Goal: Task Accomplishment & Management: Use online tool/utility

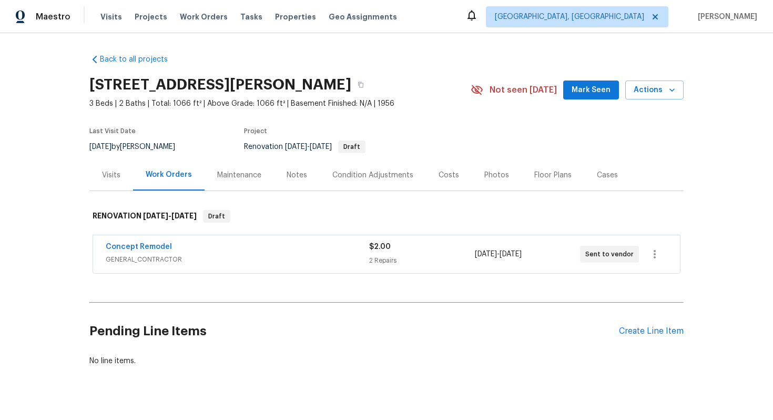
click at [279, 242] on div "Concept Remodel" at bounding box center [238, 247] width 264 height 13
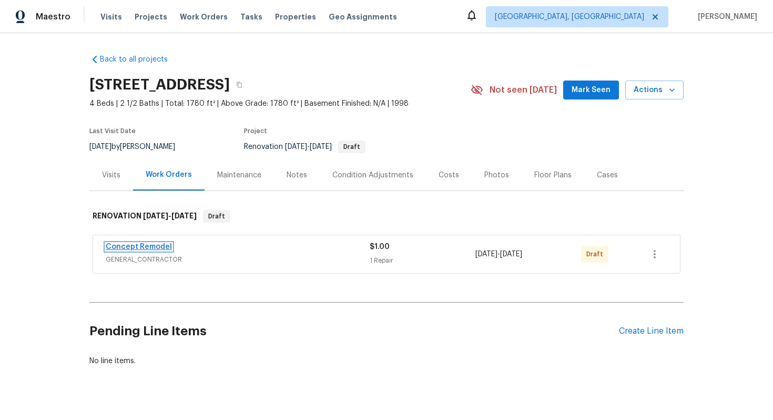
click at [147, 246] on link "Concept Remodel" at bounding box center [139, 246] width 66 height 7
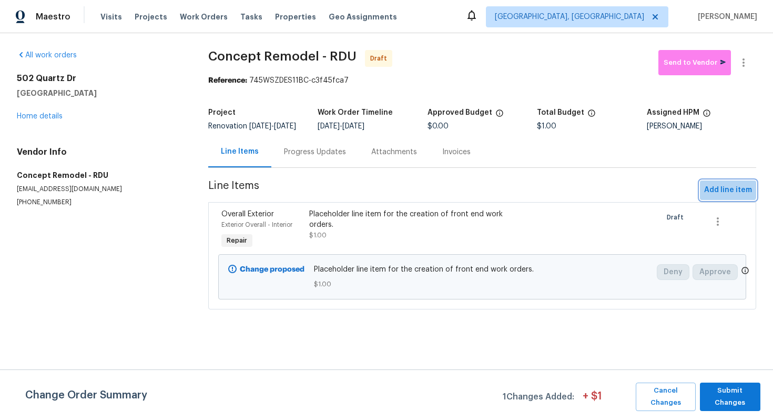
click at [720, 192] on span "Add line item" at bounding box center [728, 190] width 48 height 13
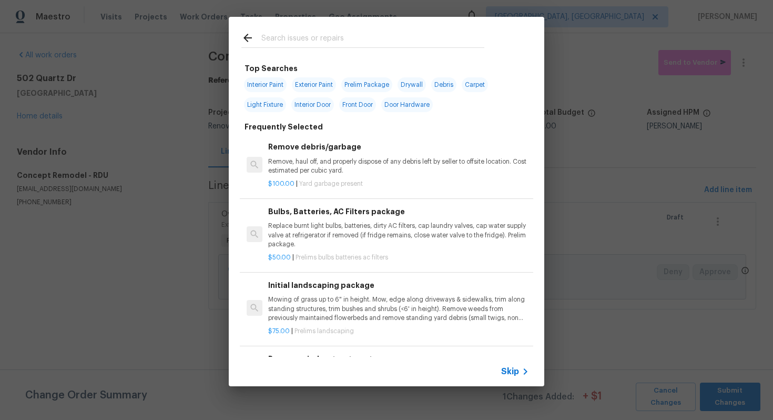
click at [508, 372] on span "Skip" at bounding box center [510, 371] width 18 height 11
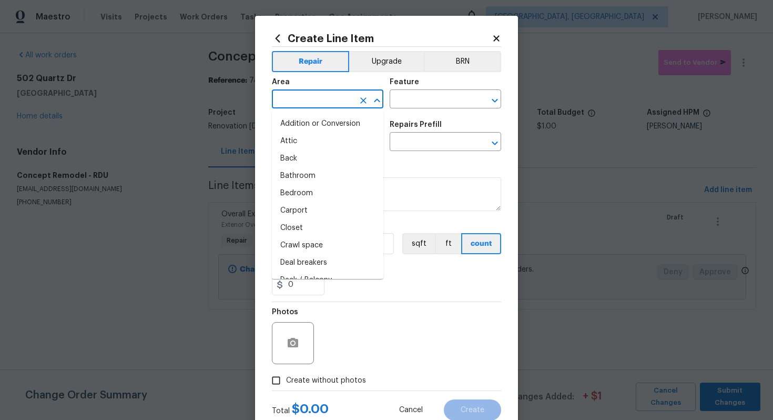
click at [335, 97] on input "text" at bounding box center [313, 100] width 82 height 16
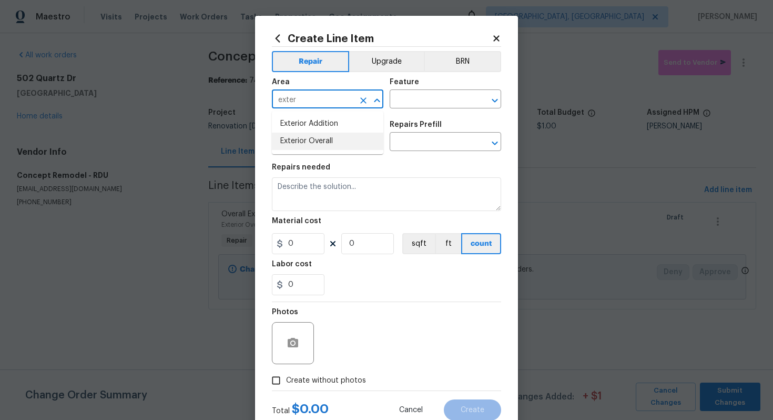
click at [335, 143] on li "Exterior Overall" at bounding box center [328, 141] width 112 height 17
type input "Exterior Overall"
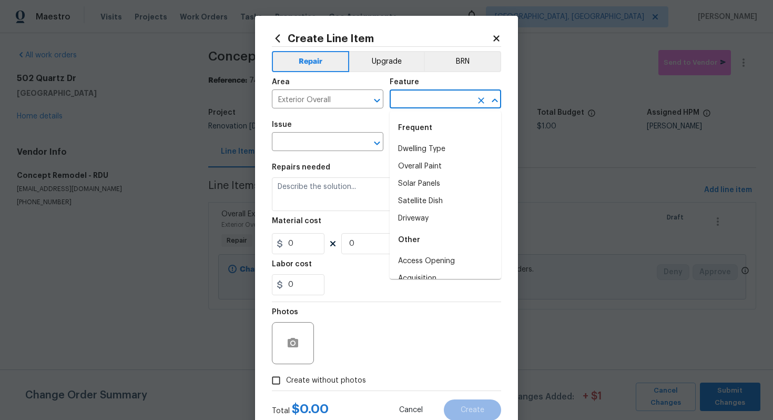
click at [396, 97] on input "text" at bounding box center [431, 100] width 82 height 16
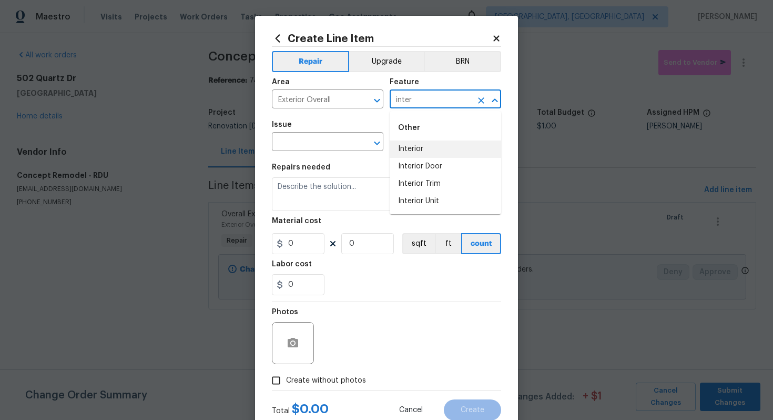
click at [403, 149] on li "Interior" at bounding box center [446, 148] width 112 height 17
type input "Interior"
click at [309, 149] on input "text" at bounding box center [313, 143] width 82 height 16
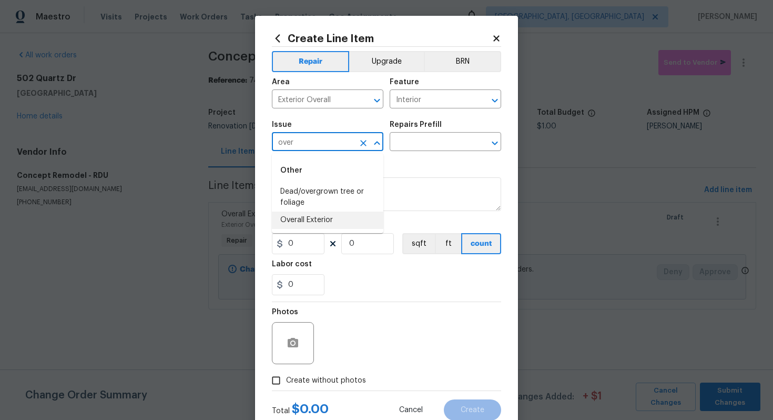
click at [308, 222] on li "Overall Exterior" at bounding box center [328, 219] width 112 height 17
type input "Overall Exterior"
click at [412, 137] on input "text" at bounding box center [431, 143] width 82 height 16
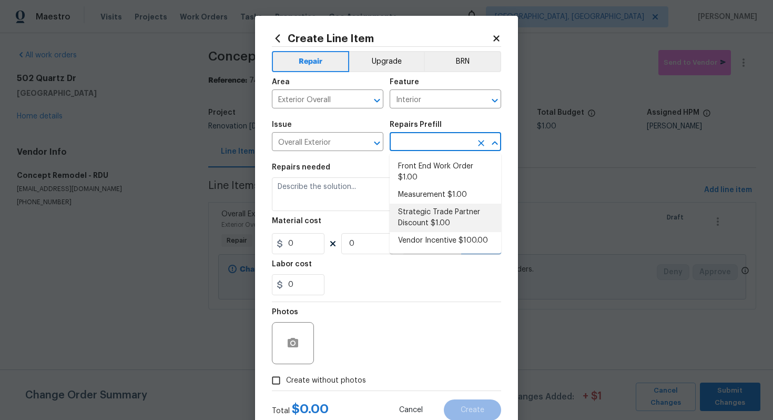
click at [427, 215] on li "Strategic Trade Partner Discount $1.00" at bounding box center [446, 218] width 112 height 28
type input "Strategic Trade Partner Discount $1.00"
type textarea "Calculate and apply 5% STPP discount to the total of the work order as a negati…"
type input "1"
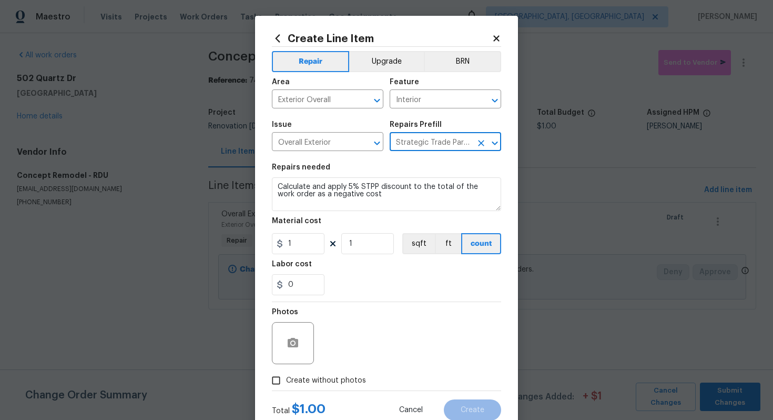
click at [329, 380] on span "Create without photos" at bounding box center [326, 380] width 80 height 11
click at [286, 380] on input "Create without photos" at bounding box center [276, 380] width 20 height 20
checkbox input "true"
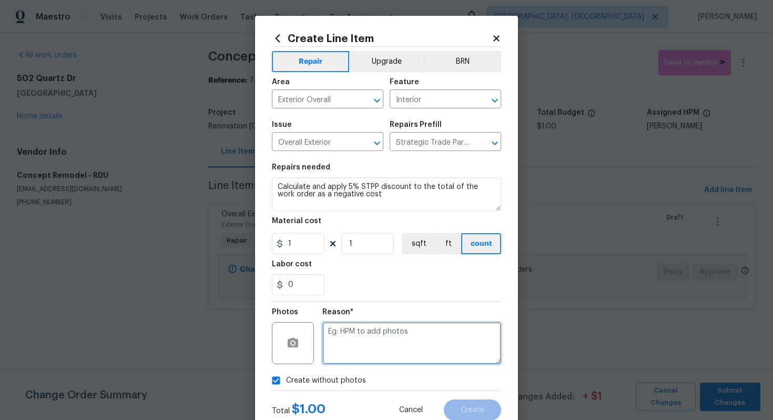
click at [363, 360] on textarea at bounding box center [411, 343] width 179 height 42
type textarea "m"
type textarea "n/a"
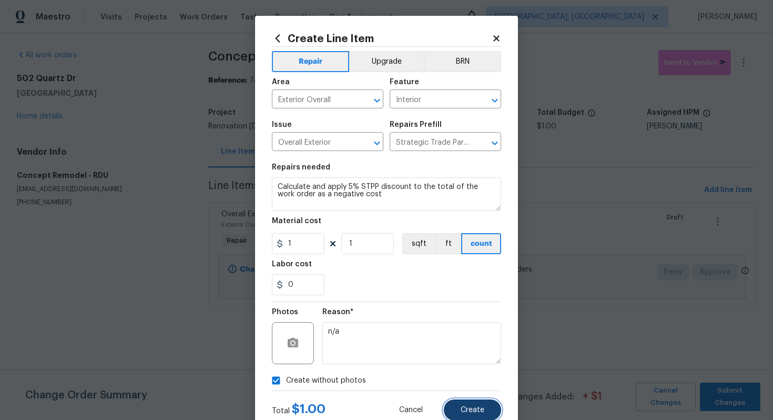
click at [464, 403] on button "Create" at bounding box center [472, 409] width 57 height 21
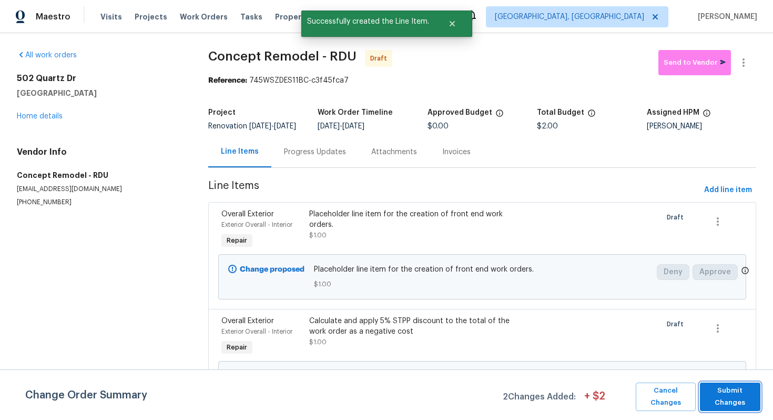
click at [738, 393] on span "Submit Changes" at bounding box center [730, 397] width 50 height 24
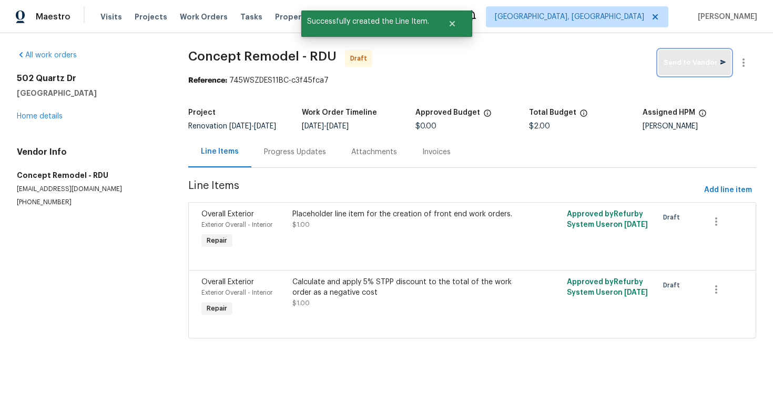
click at [689, 74] on button "Send to Vendor" at bounding box center [695, 62] width 73 height 25
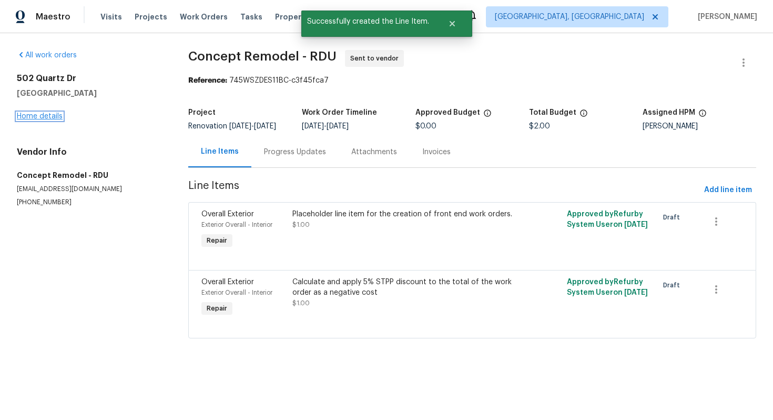
click at [27, 115] on link "Home details" at bounding box center [40, 116] width 46 height 7
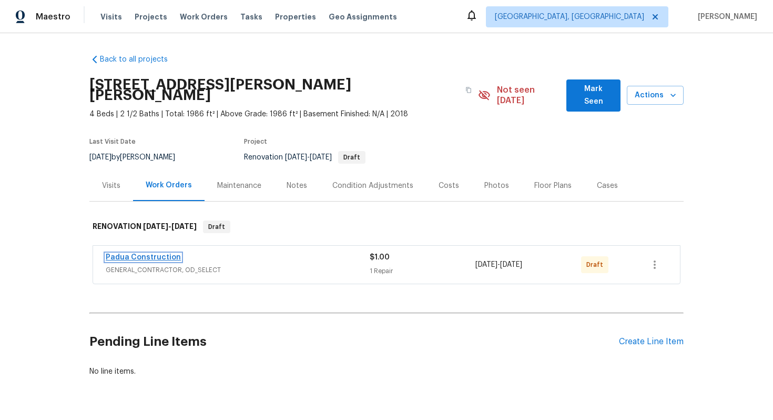
click at [166, 254] on link "Padua Construction" at bounding box center [143, 257] width 75 height 7
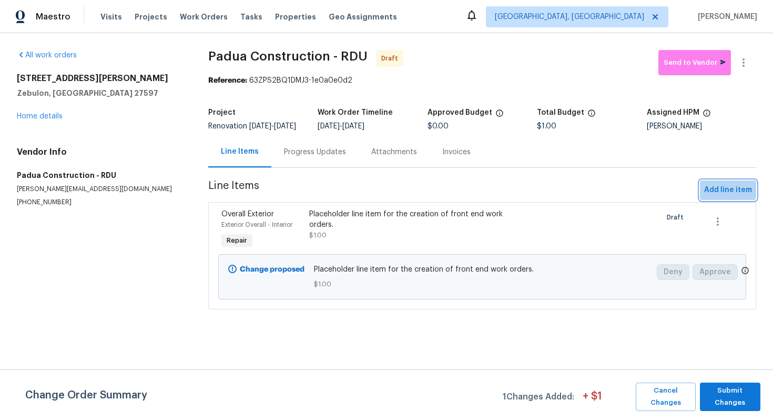
click at [723, 194] on span "Add line item" at bounding box center [728, 190] width 48 height 13
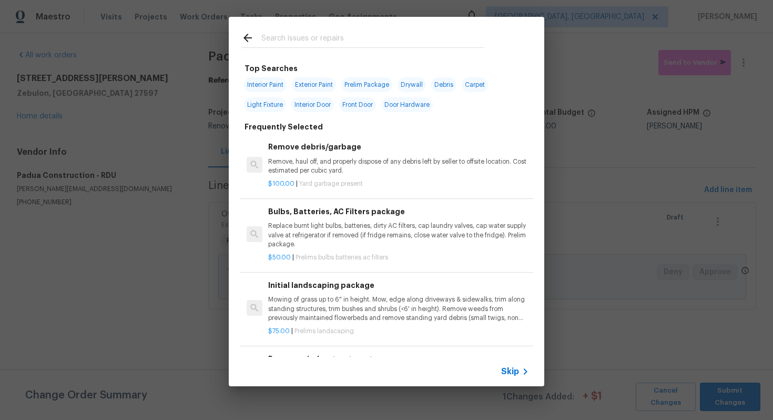
click at [507, 374] on span "Skip" at bounding box center [510, 371] width 18 height 11
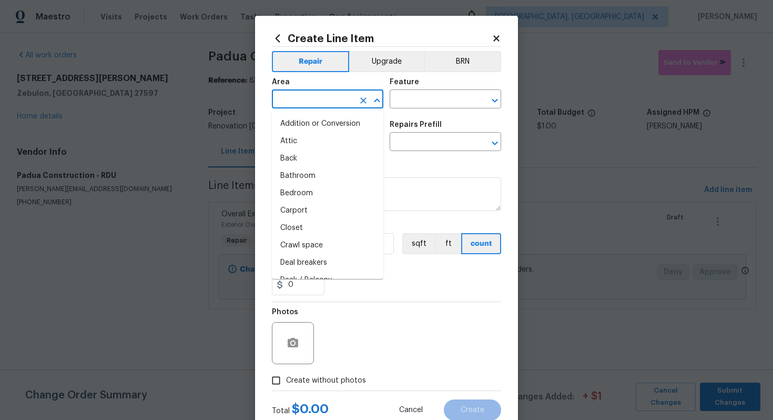
click at [314, 102] on input "text" at bounding box center [313, 100] width 82 height 16
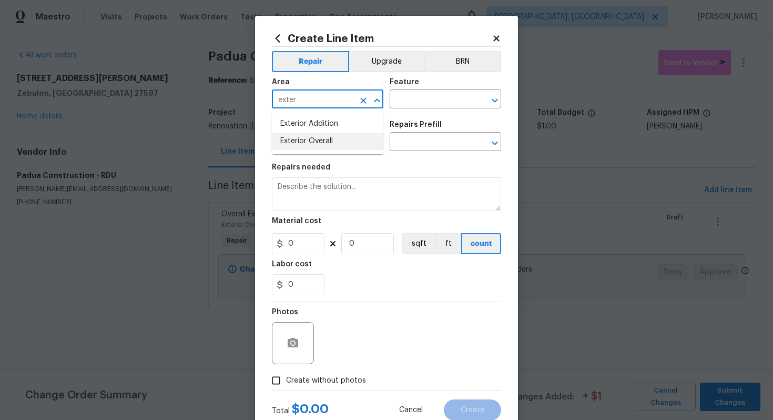
click at [320, 142] on li "Exterior Overall" at bounding box center [328, 141] width 112 height 17
type input "Exterior Overall"
click at [431, 99] on input "text" at bounding box center [431, 100] width 82 height 16
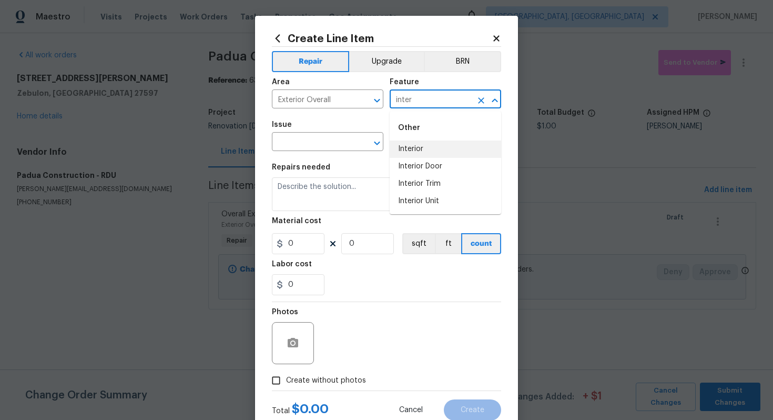
click at [401, 154] on li "Interior" at bounding box center [446, 148] width 112 height 17
type input "Interior"
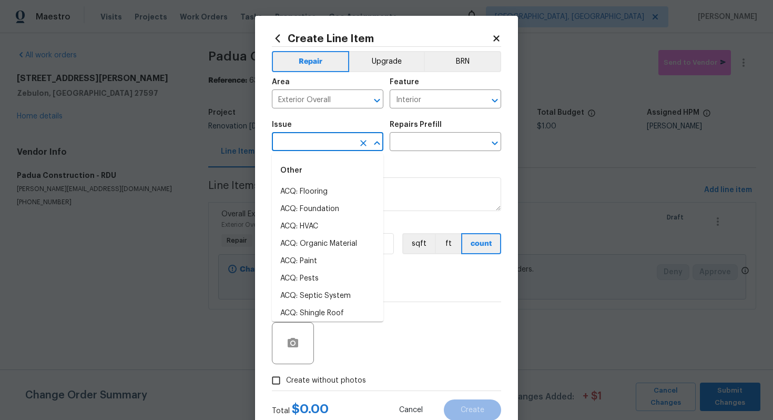
click at [317, 143] on input "text" at bounding box center [313, 143] width 82 height 16
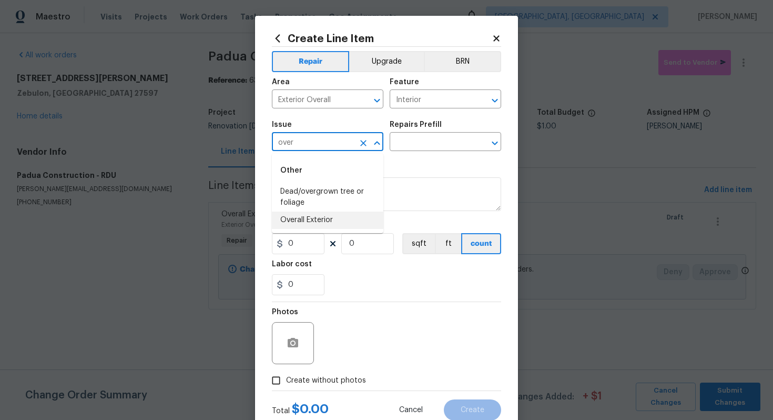
click at [318, 221] on li "Overall Exterior" at bounding box center [328, 219] width 112 height 17
type input "Overall Exterior"
click at [412, 143] on input "text" at bounding box center [431, 143] width 82 height 16
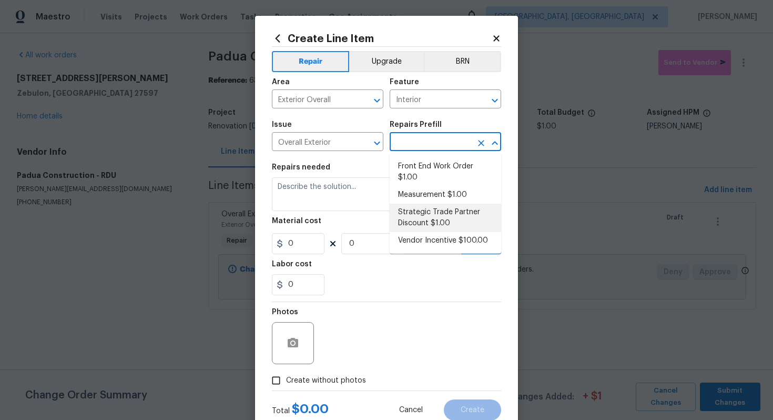
click at [423, 210] on li "Strategic Trade Partner Discount $1.00" at bounding box center [446, 218] width 112 height 28
type input "Strategic Trade Partner Discount $1.00"
type textarea "Calculate and apply 5% STPP discount to the total of the work order as a negati…"
type input "1"
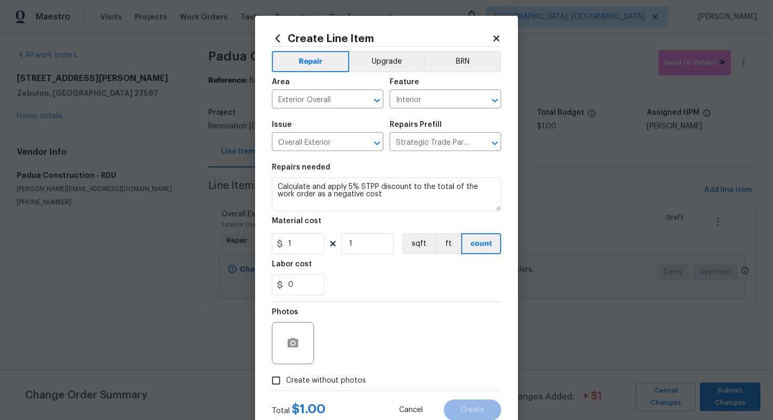
click at [332, 379] on span "Create without photos" at bounding box center [326, 380] width 80 height 11
click at [286, 379] on input "Create without photos" at bounding box center [276, 380] width 20 height 20
checkbox input "true"
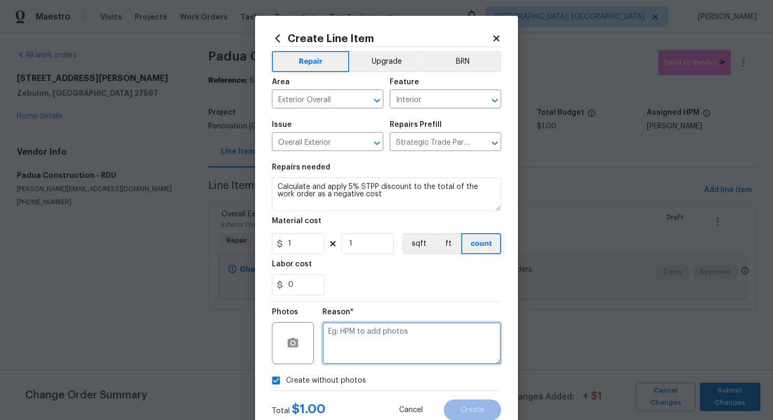
click at [355, 351] on textarea at bounding box center [411, 343] width 179 height 42
type textarea "n/a"
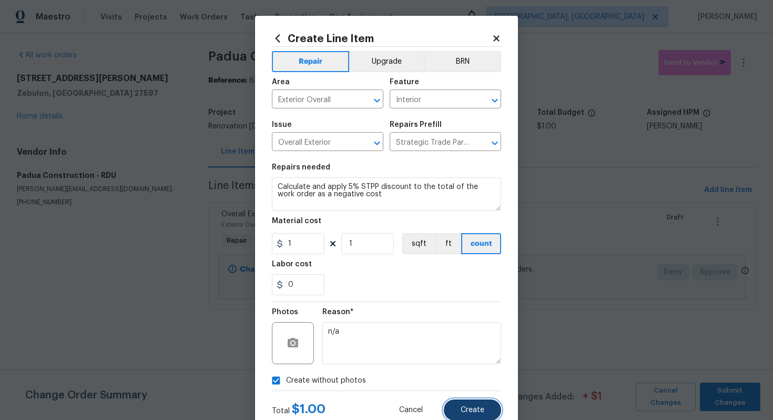
click at [486, 416] on button "Create" at bounding box center [472, 409] width 57 height 21
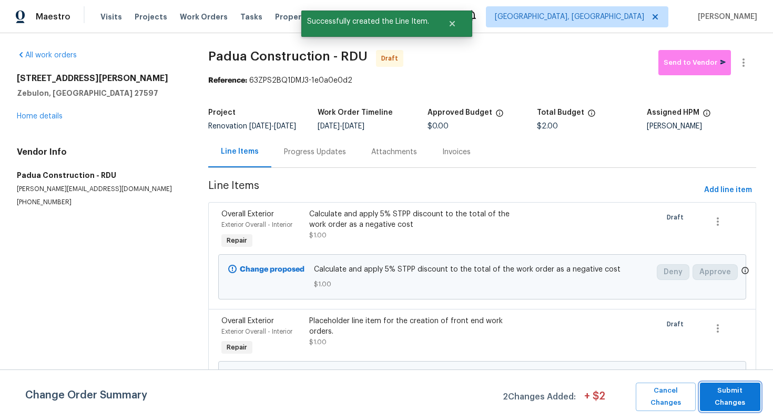
click at [724, 400] on span "Submit Changes" at bounding box center [730, 397] width 50 height 24
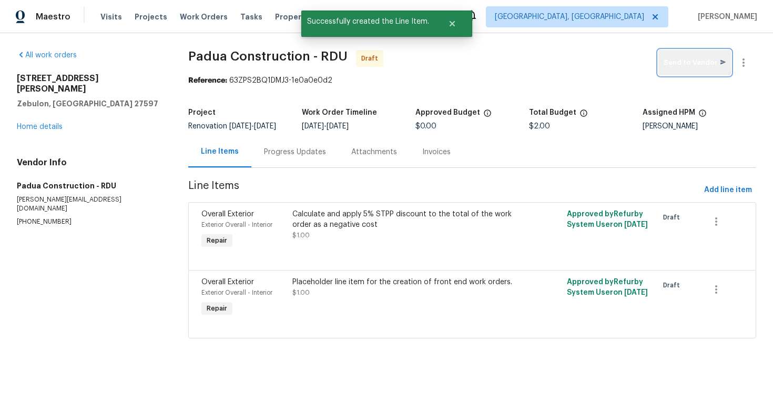
click at [686, 55] on button "Send to Vendor" at bounding box center [695, 62] width 73 height 25
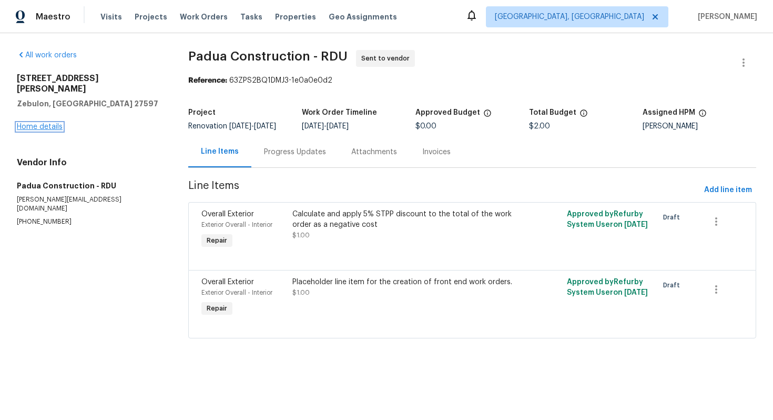
click at [53, 123] on link "Home details" at bounding box center [40, 126] width 46 height 7
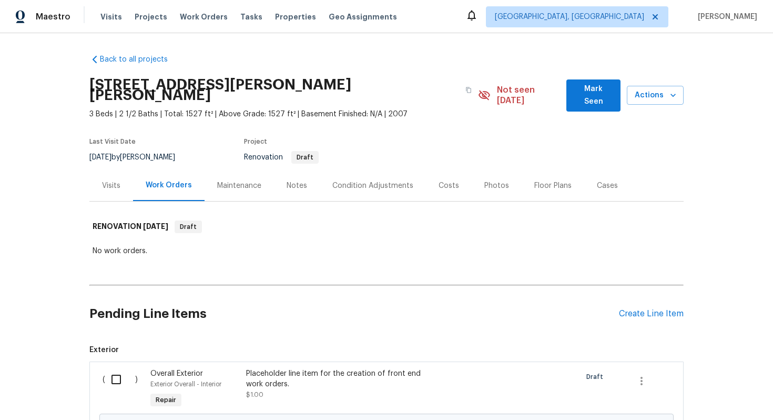
scroll to position [110, 0]
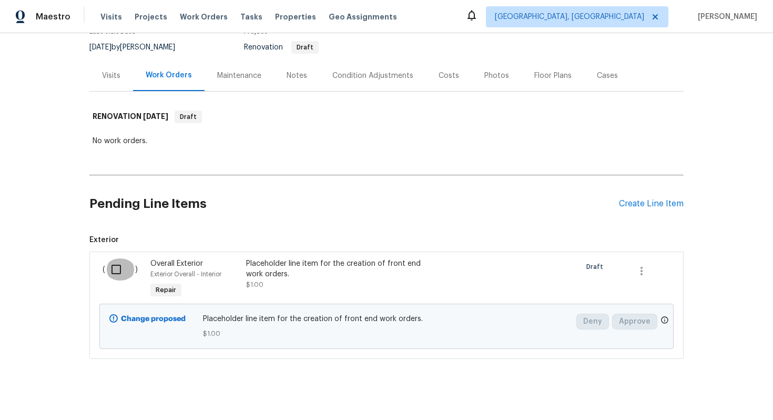
click at [120, 259] on input "checkbox" at bounding box center [120, 269] width 30 height 22
checkbox input "true"
click at [699, 393] on span "Create Work Order" at bounding box center [713, 393] width 70 height 13
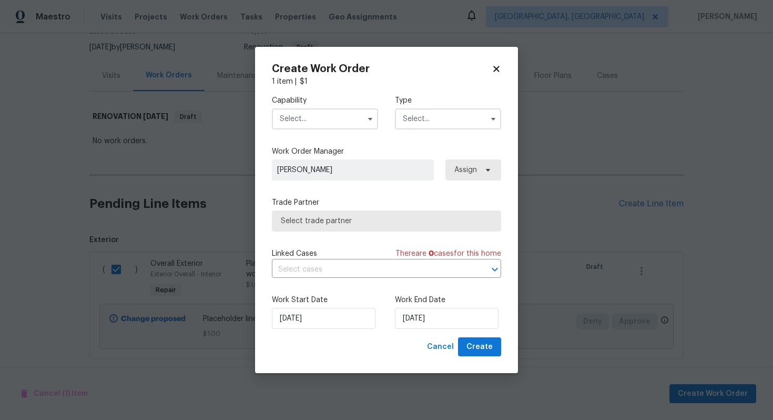
click at [324, 117] on input "text" at bounding box center [325, 118] width 106 height 21
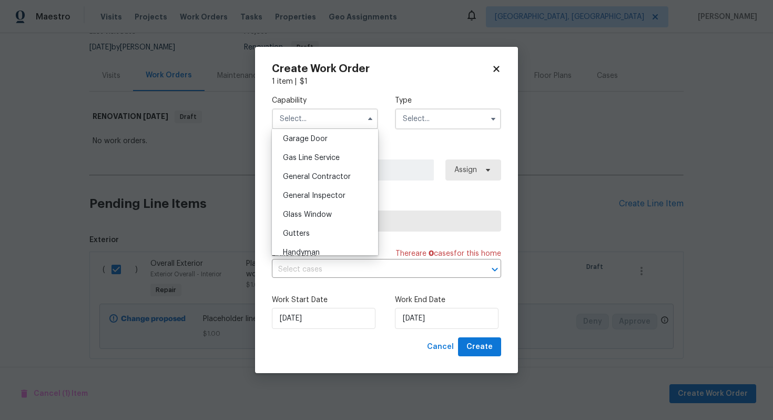
scroll to position [468, 0]
click at [318, 176] on span "General Contractor" at bounding box center [317, 175] width 68 height 7
type input "General Contractor"
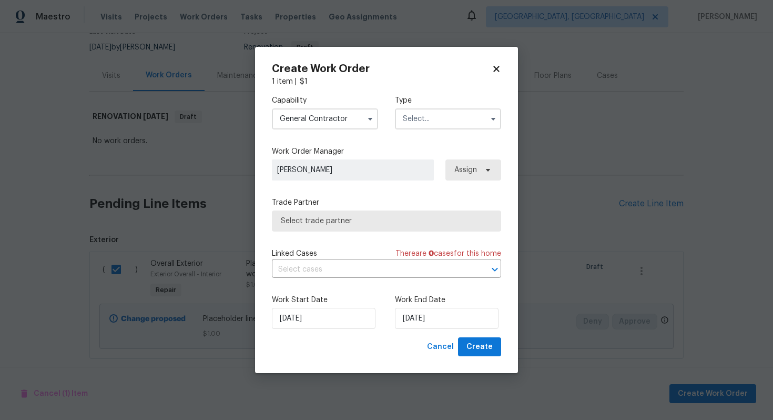
click at [425, 110] on input "text" at bounding box center [448, 118] width 106 height 21
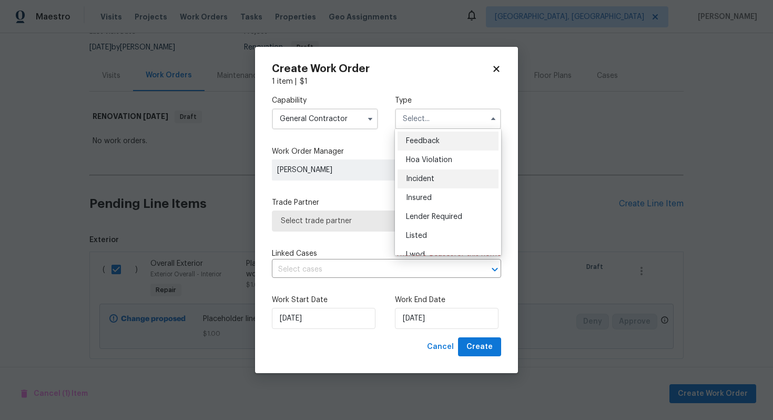
scroll to position [125, 0]
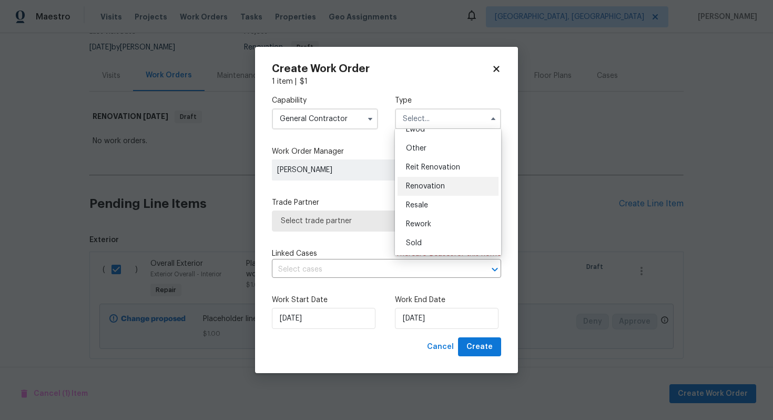
click at [427, 183] on span "Renovation" at bounding box center [425, 186] width 39 height 7
type input "Renovation"
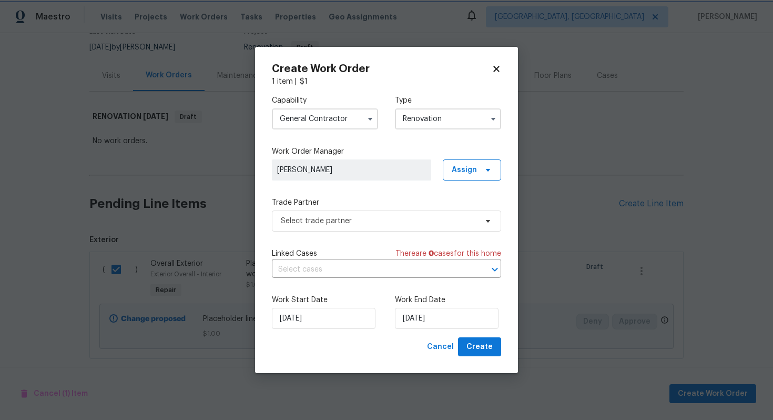
scroll to position [0, 0]
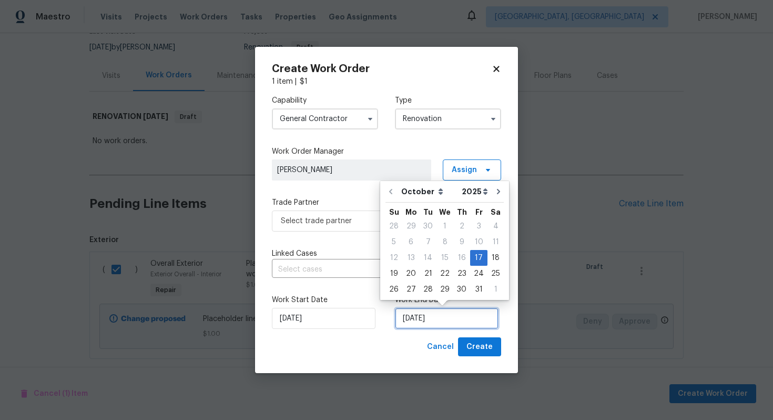
click at [412, 321] on input "17/10/2025" at bounding box center [447, 318] width 104 height 21
click at [497, 199] on button "Go to next month" at bounding box center [499, 191] width 16 height 21
type input "17/11/2025"
select select "10"
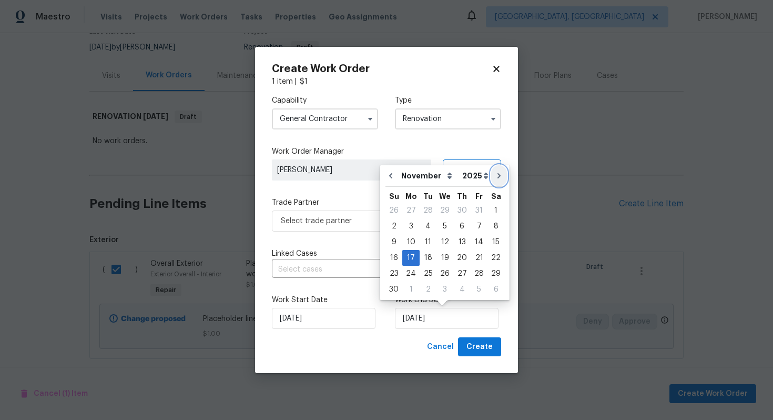
click at [498, 176] on icon "Go to next month" at bounding box center [499, 175] width 3 height 5
type input "17/12/2025"
select select "11"
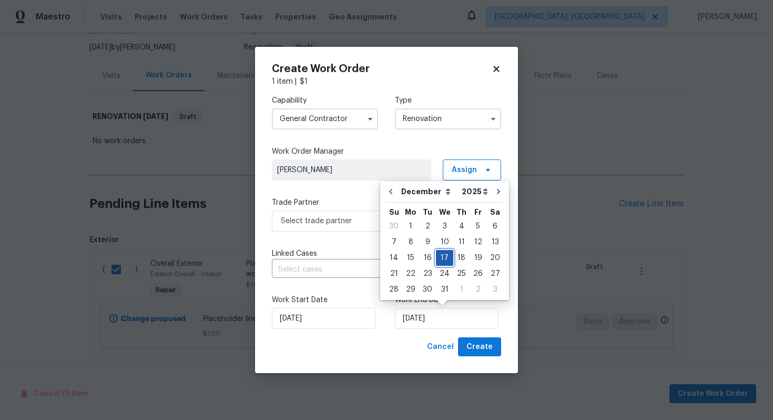
click at [443, 257] on div "17" at bounding box center [444, 257] width 17 height 15
click at [433, 259] on div "16" at bounding box center [427, 257] width 17 height 15
type input "16/12/2025"
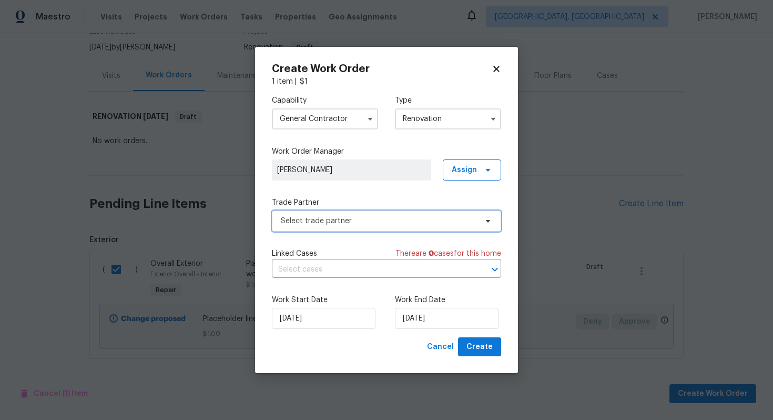
click at [349, 217] on span "Select trade partner" at bounding box center [379, 221] width 196 height 11
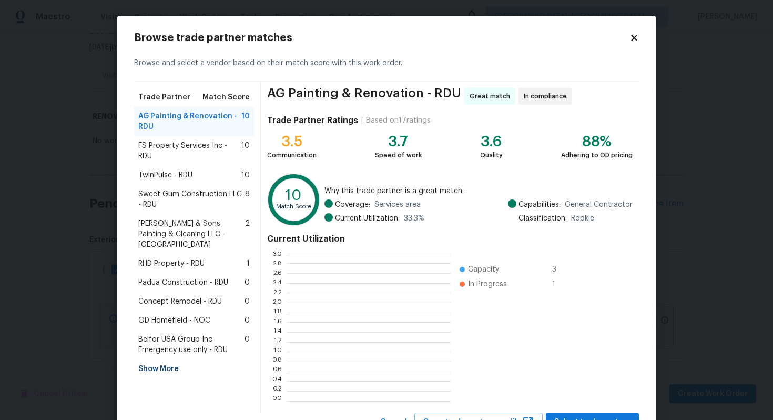
scroll to position [147, 164]
click at [168, 292] on div "Concept Remodel - RDU 0" at bounding box center [194, 301] width 120 height 19
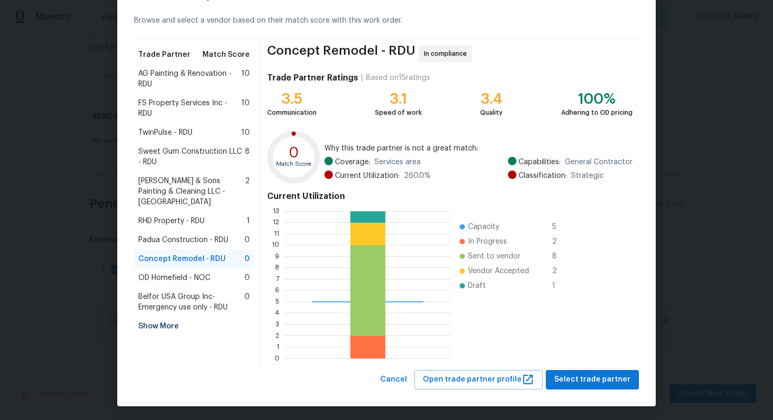
scroll to position [44, 0]
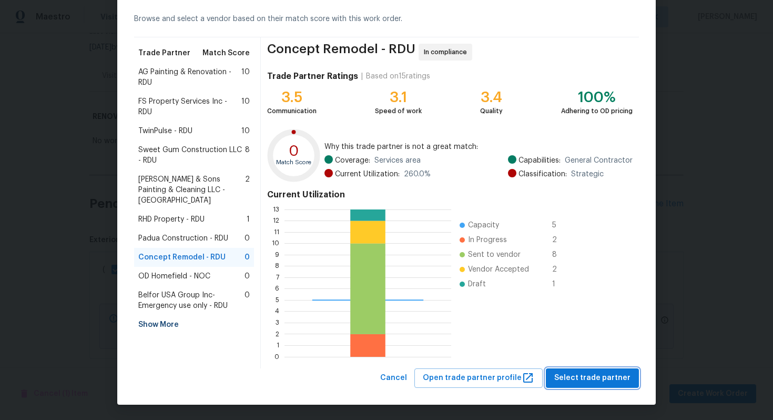
click at [569, 381] on span "Select trade partner" at bounding box center [592, 377] width 76 height 13
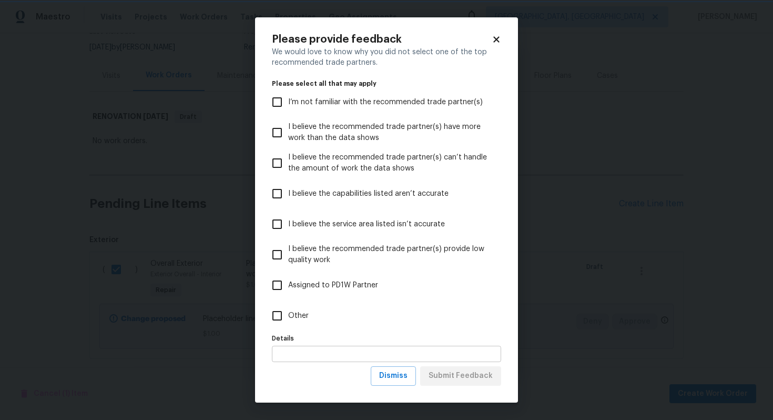
scroll to position [0, 0]
click at [291, 313] on span "Other" at bounding box center [298, 315] width 21 height 11
click at [288, 313] on input "Other" at bounding box center [277, 316] width 22 height 22
checkbox input "true"
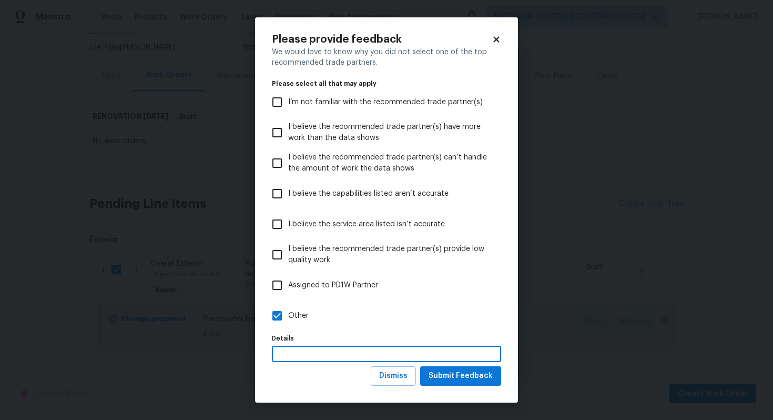
click at [290, 352] on input "text" at bounding box center [386, 354] width 229 height 16
type input "STPP Assignment"
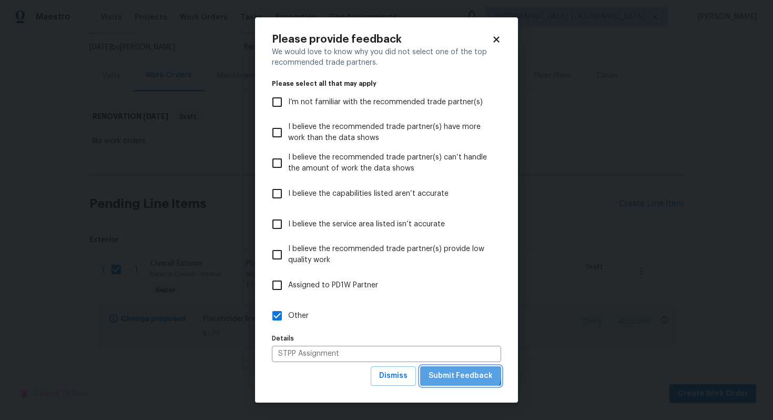
click at [454, 368] on button "Submit Feedback" at bounding box center [460, 375] width 81 height 19
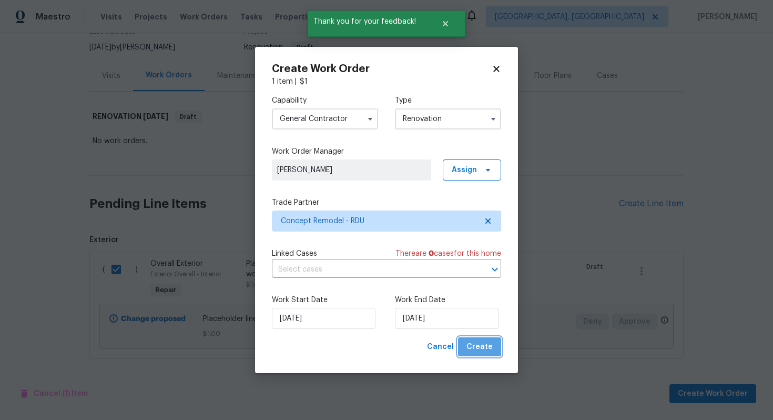
click at [500, 342] on button "Create" at bounding box center [479, 346] width 43 height 19
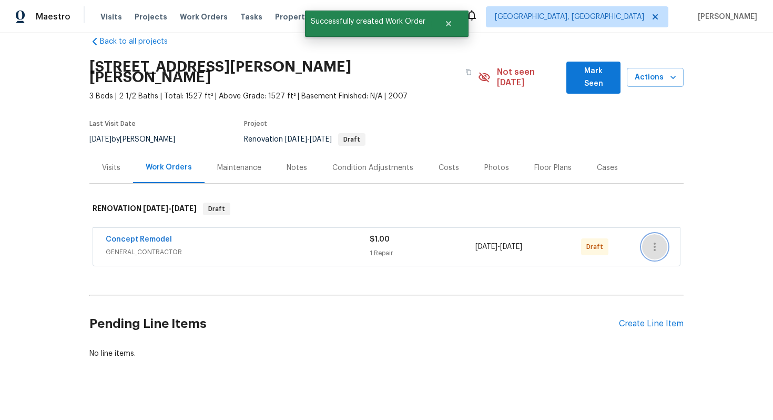
click at [652, 240] on icon "button" at bounding box center [655, 246] width 13 height 13
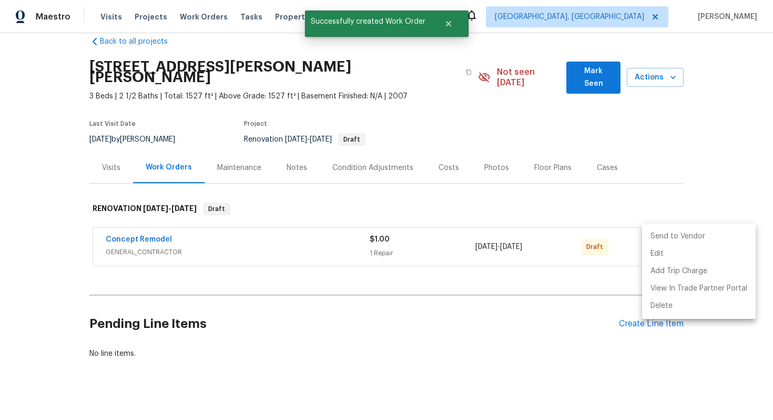
click at [441, 257] on div at bounding box center [386, 210] width 773 height 420
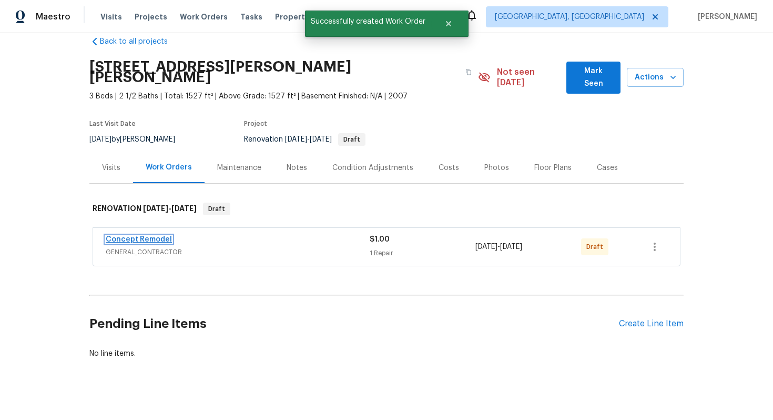
click at [148, 236] on link "Concept Remodel" at bounding box center [139, 239] width 66 height 7
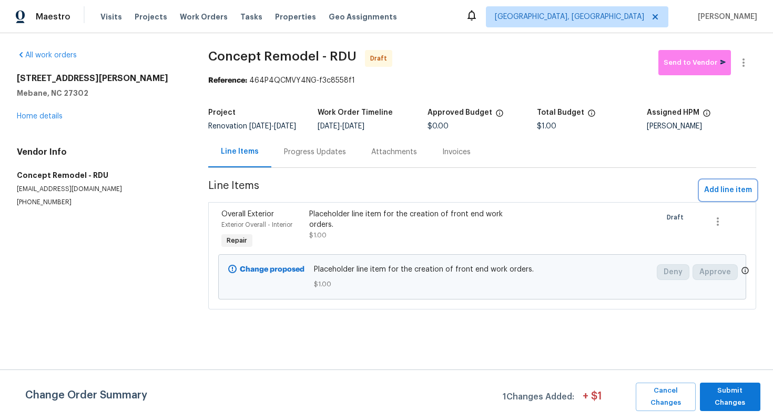
click at [738, 193] on span "Add line item" at bounding box center [728, 190] width 48 height 13
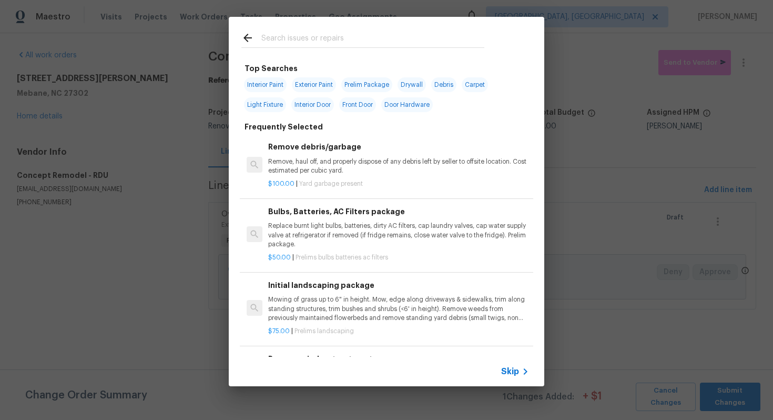
click at [511, 368] on span "Skip" at bounding box center [510, 371] width 18 height 11
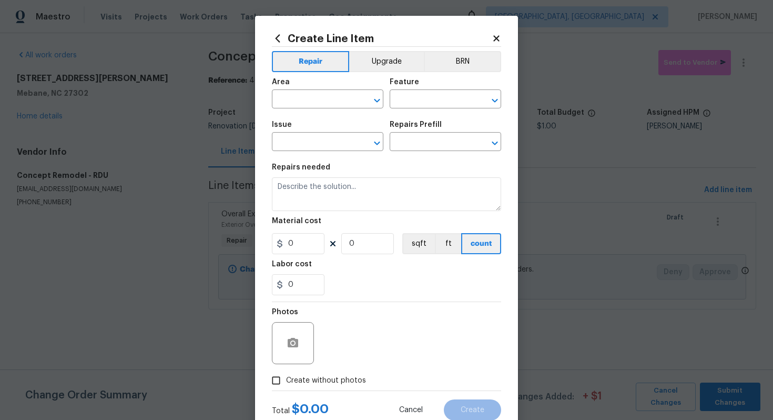
click at [326, 90] on div "Area" at bounding box center [328, 85] width 112 height 14
click at [326, 98] on input "text" at bounding box center [313, 100] width 82 height 16
click at [334, 142] on li "Exterior Overall" at bounding box center [328, 141] width 112 height 17
type input "Exterior Overall"
click at [419, 105] on input "text" at bounding box center [431, 100] width 82 height 16
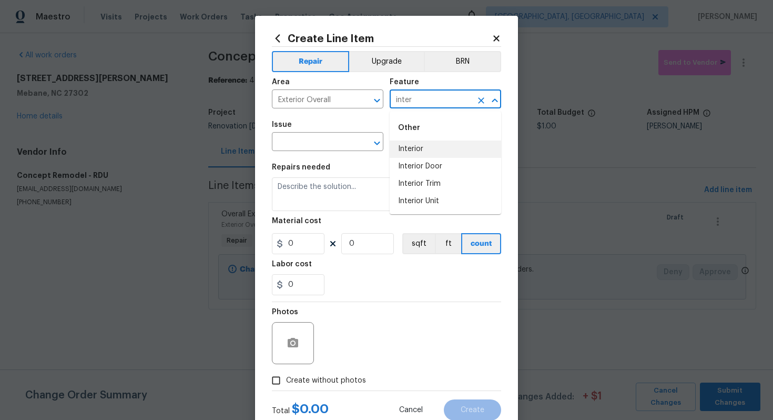
click at [410, 146] on li "Interior" at bounding box center [446, 148] width 112 height 17
type input "Interior"
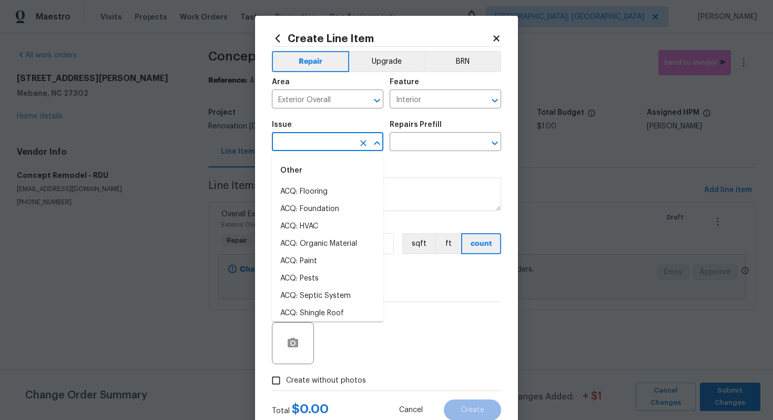
click at [315, 145] on input "text" at bounding box center [313, 143] width 82 height 16
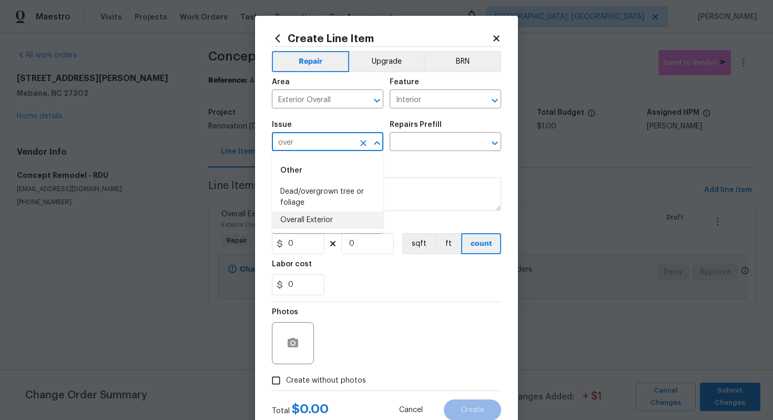
click at [359, 229] on ul "Other Dead/overgrown tree or foliage Overall Exterior" at bounding box center [328, 193] width 112 height 79
click at [338, 224] on li "Overall Exterior" at bounding box center [328, 219] width 112 height 17
type input "Overall Exterior"
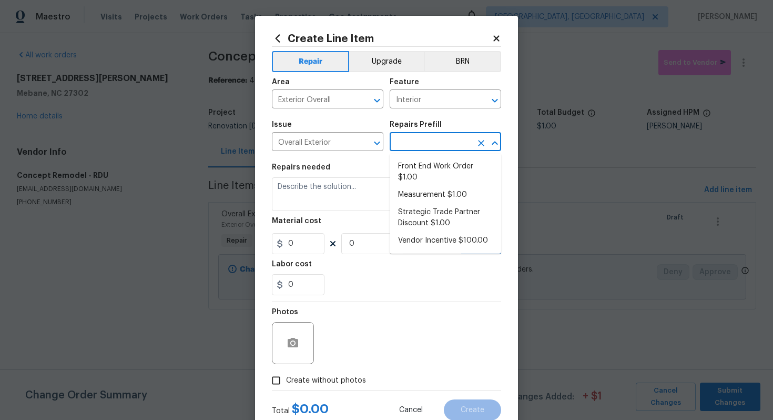
click at [422, 148] on input "text" at bounding box center [431, 143] width 82 height 16
click at [433, 208] on li "Strategic Trade Partner Discount $1.00" at bounding box center [446, 218] width 112 height 28
type input "Strategic Trade Partner Discount $1.00"
type textarea "Calculate and apply 5% STPP discount to the total of the work order as a negati…"
type input "1"
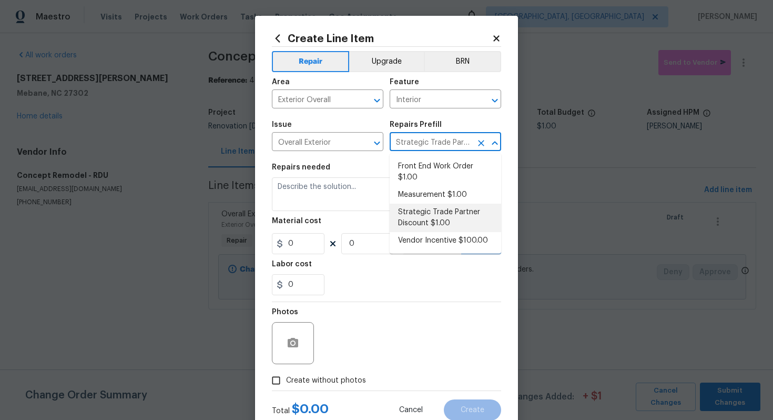
type input "1"
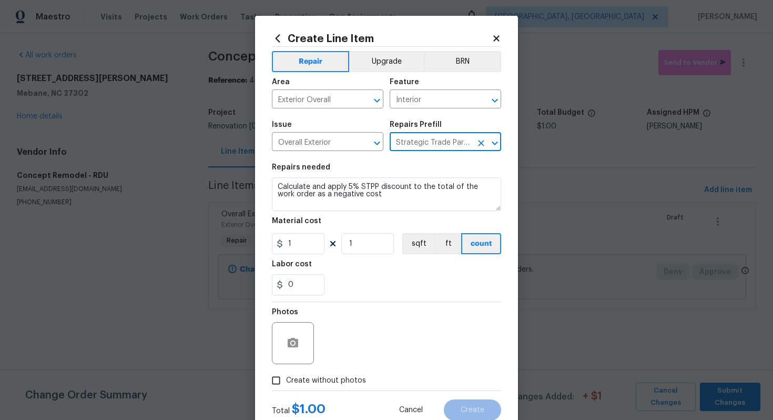
click at [340, 385] on span "Create without photos" at bounding box center [326, 380] width 80 height 11
click at [286, 385] on input "Create without photos" at bounding box center [276, 380] width 20 height 20
checkbox input "true"
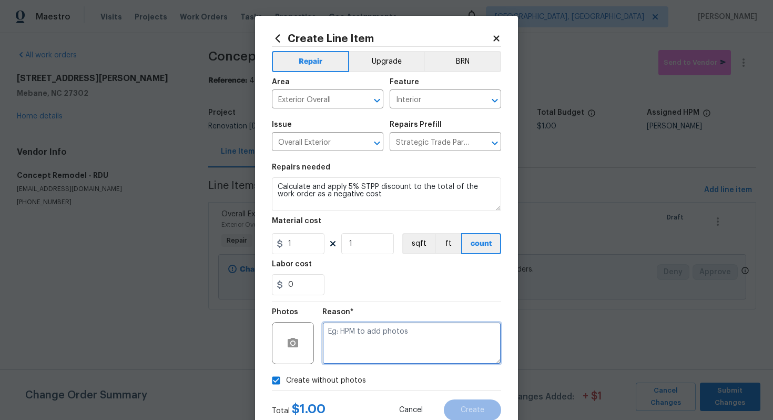
click at [357, 341] on textarea at bounding box center [411, 343] width 179 height 42
type textarea "n/a"
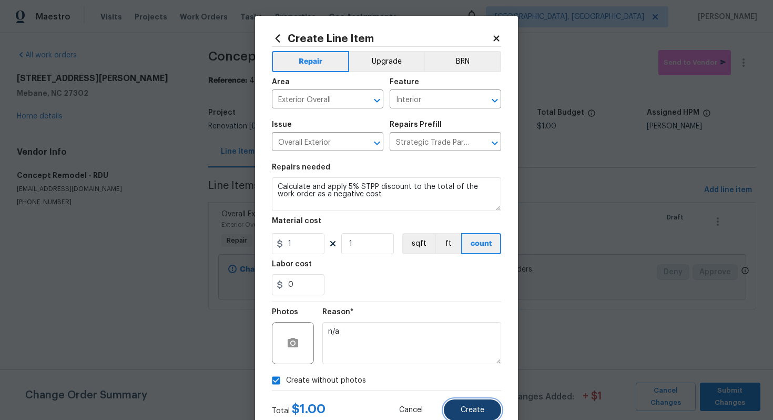
click at [490, 410] on button "Create" at bounding box center [472, 409] width 57 height 21
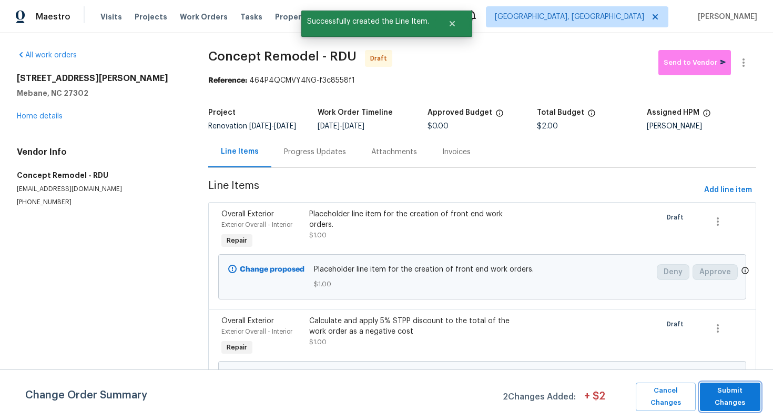
click at [725, 404] on span "Submit Changes" at bounding box center [730, 397] width 50 height 24
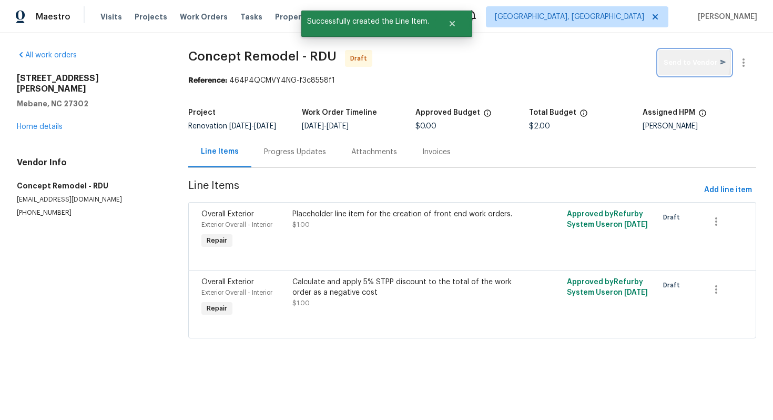
click at [680, 60] on span "Send to Vendor" at bounding box center [695, 63] width 62 height 12
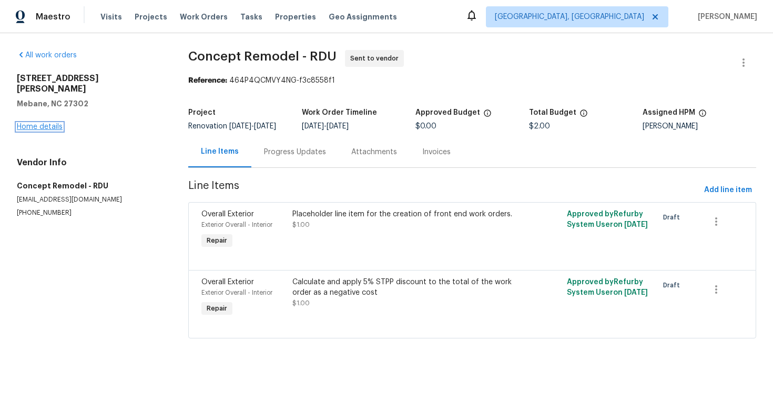
click at [48, 123] on link "Home details" at bounding box center [40, 126] width 46 height 7
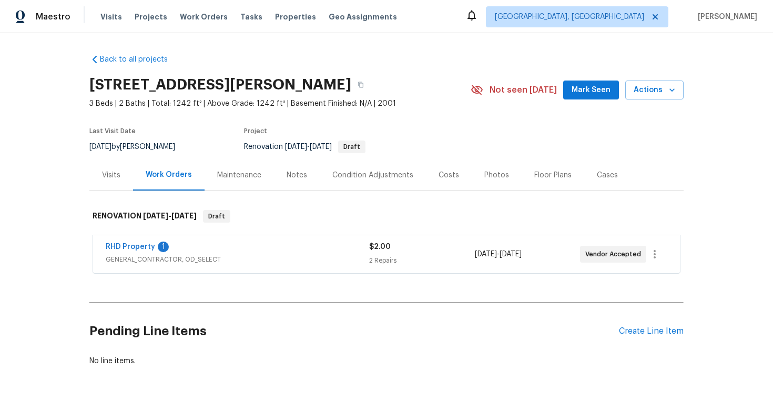
scroll to position [18, 0]
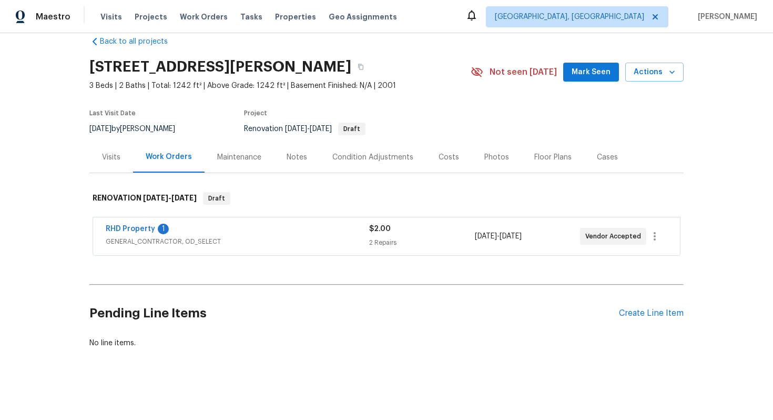
click at [290, 225] on div "RHD Property 1" at bounding box center [238, 230] width 264 height 13
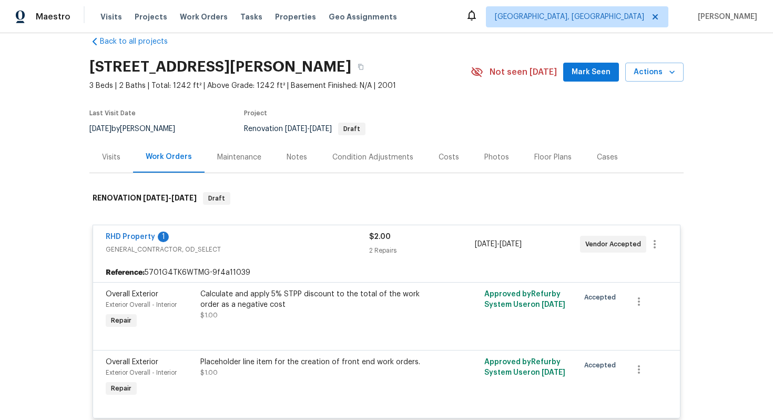
click at [309, 245] on span "GENERAL_CONTRACTOR, OD_SELECT" at bounding box center [238, 249] width 264 height 11
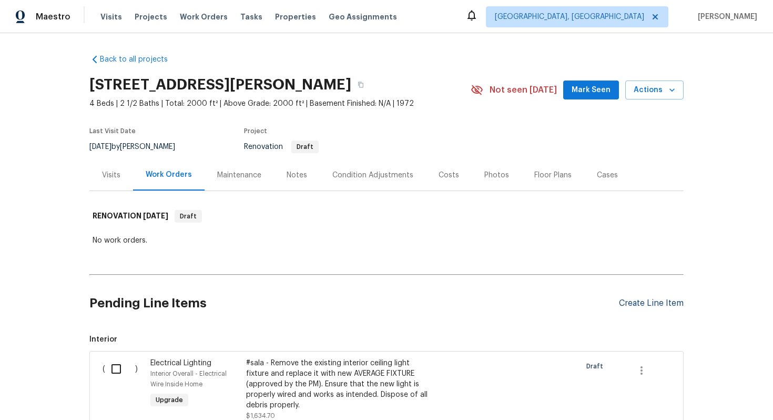
click at [636, 304] on div "Create Line Item" at bounding box center [651, 303] width 65 height 10
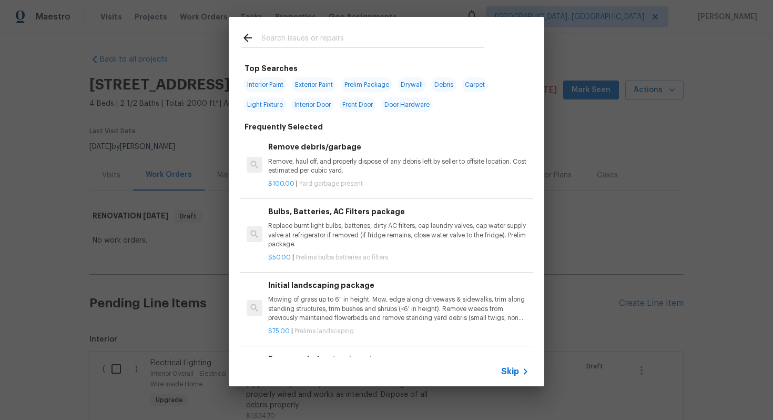
click at [517, 372] on span "Skip" at bounding box center [510, 371] width 18 height 11
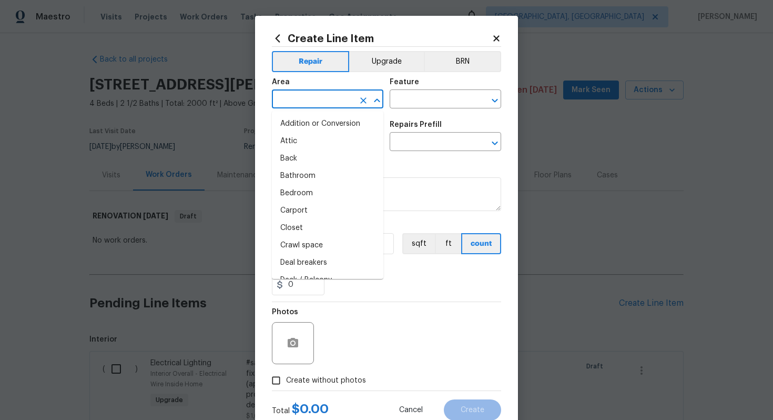
click at [303, 105] on input "text" at bounding box center [313, 100] width 82 height 16
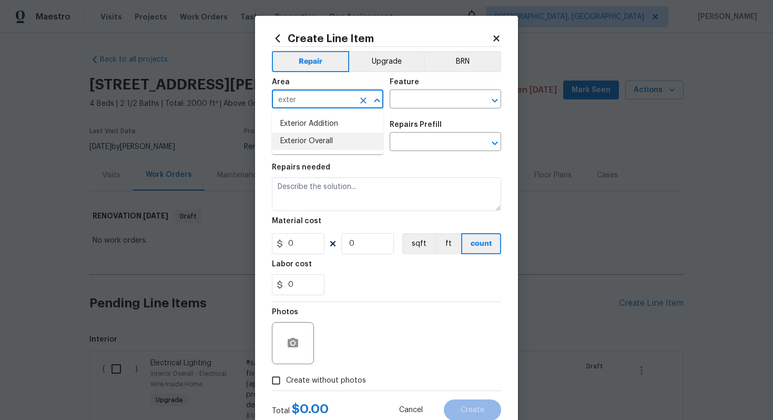
click at [317, 140] on li "Exterior Overall" at bounding box center [328, 141] width 112 height 17
type input "Exterior Overall"
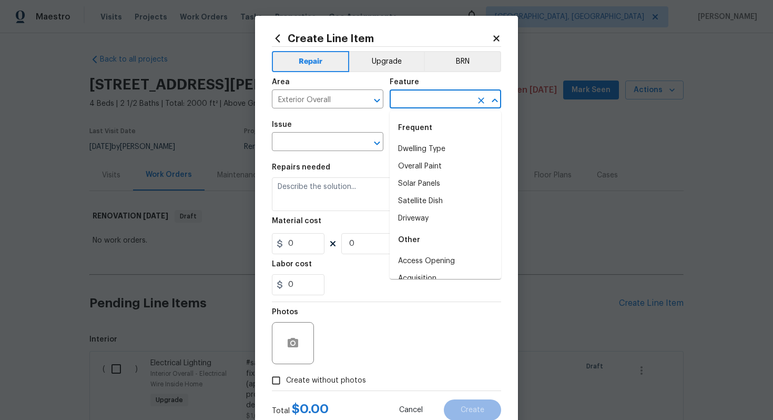
click at [410, 105] on input "text" at bounding box center [431, 100] width 82 height 16
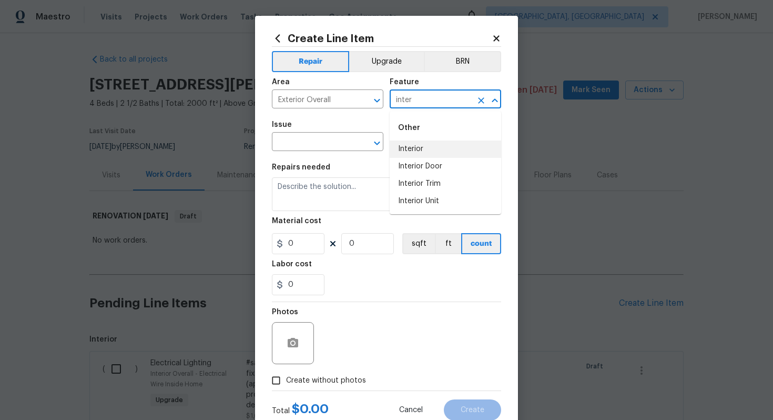
click at [409, 143] on li "Interior" at bounding box center [446, 148] width 112 height 17
type input "Interior"
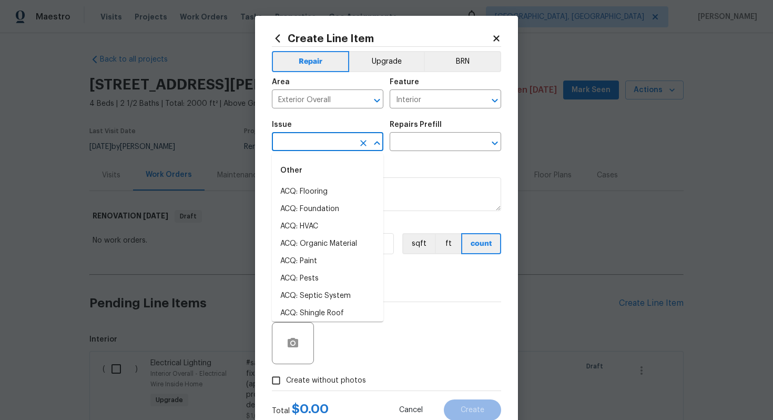
click at [311, 148] on input "text" at bounding box center [313, 143] width 82 height 16
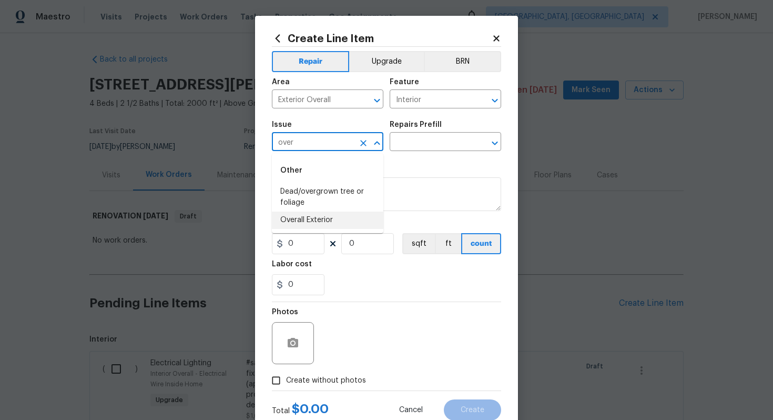
click at [318, 222] on li "Overall Exterior" at bounding box center [328, 219] width 112 height 17
type input "Overall Exterior"
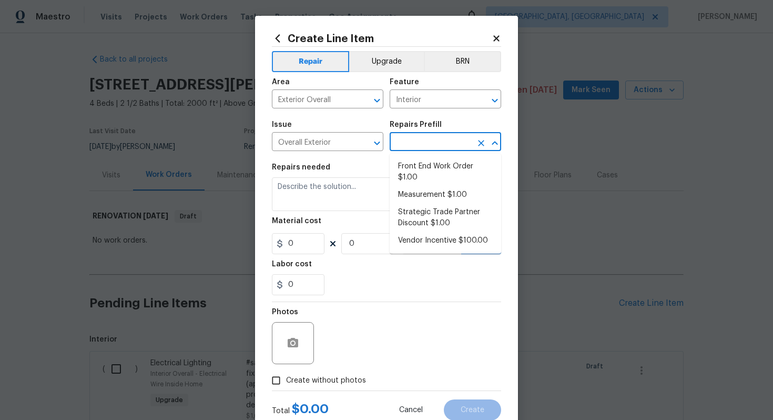
click at [421, 138] on input "text" at bounding box center [431, 143] width 82 height 16
click at [416, 176] on li "Front End Work Order $1.00" at bounding box center [446, 172] width 112 height 28
type input "Front End Work Order $1.00"
type textarea "Placeholder line item for the creation of front end work orders."
type input "1"
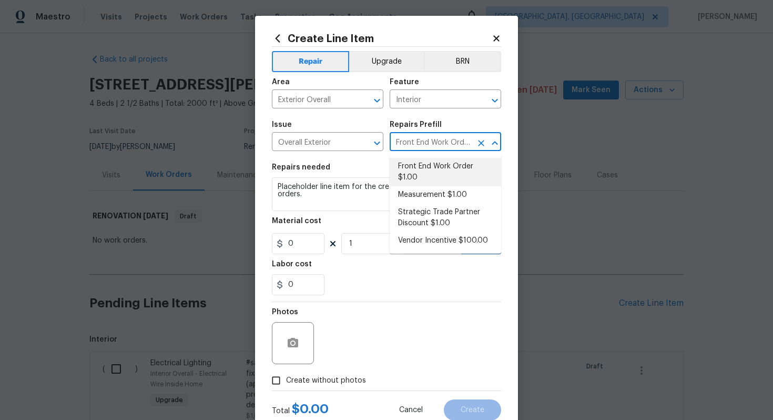
type input "1"
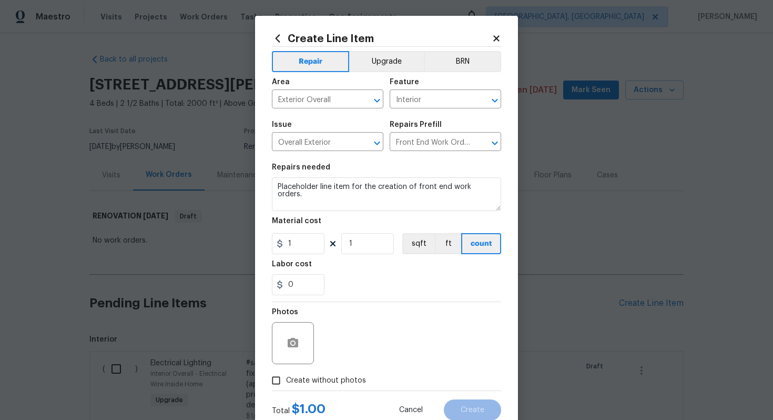
click at [328, 380] on span "Create without photos" at bounding box center [326, 380] width 80 height 11
click at [286, 380] on input "Create without photos" at bounding box center [276, 380] width 20 height 20
checkbox input "true"
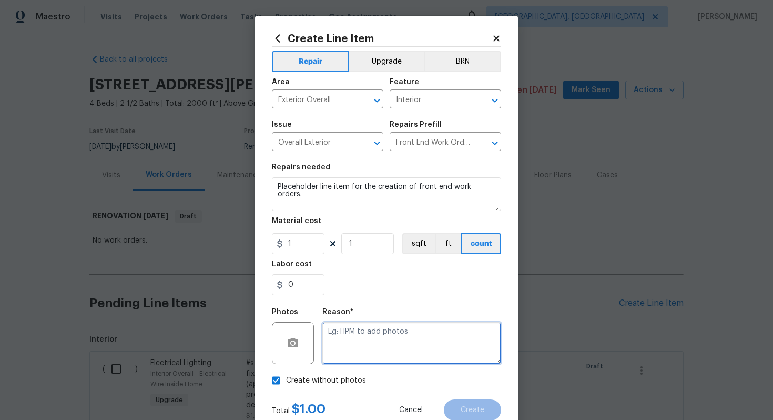
click at [387, 334] on textarea at bounding box center [411, 343] width 179 height 42
type textarea "n/a"
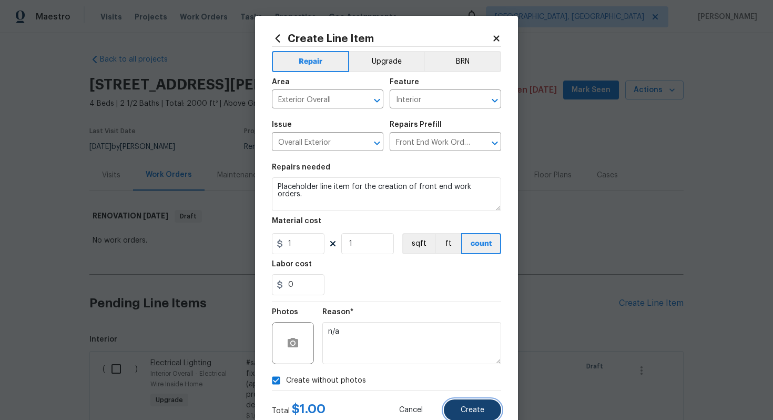
click at [468, 404] on button "Create" at bounding box center [472, 409] width 57 height 21
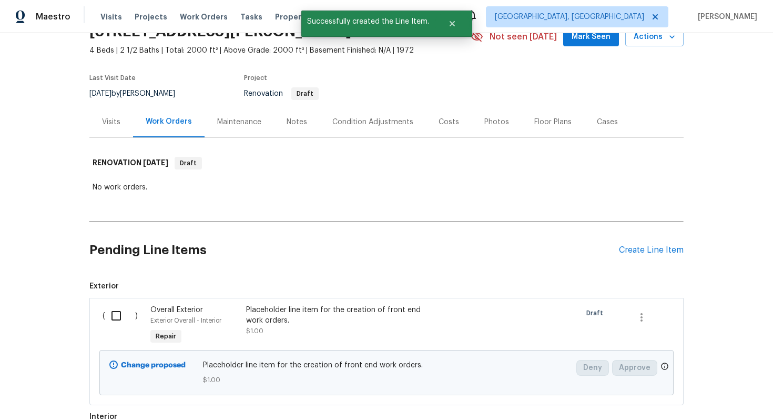
scroll to position [66, 0]
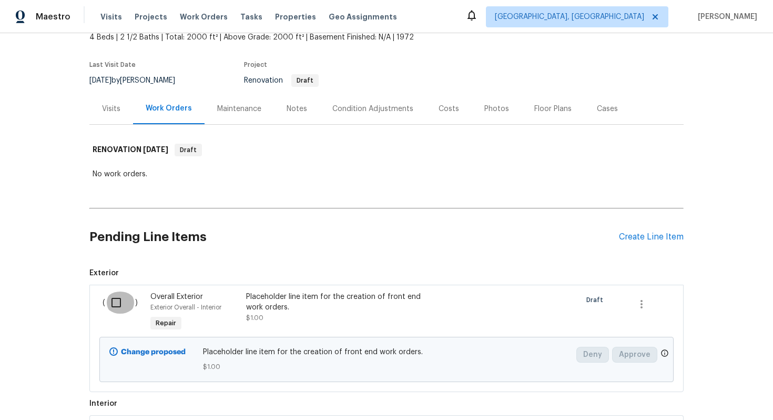
click at [110, 296] on input "checkbox" at bounding box center [120, 302] width 30 height 22
checkbox input "true"
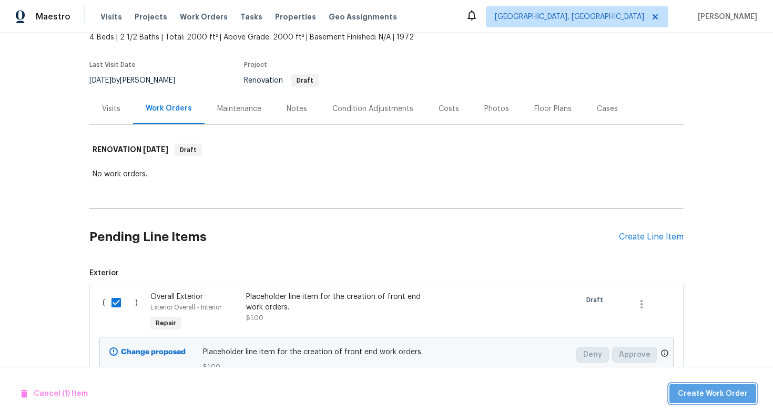
click at [717, 389] on span "Create Work Order" at bounding box center [713, 393] width 70 height 13
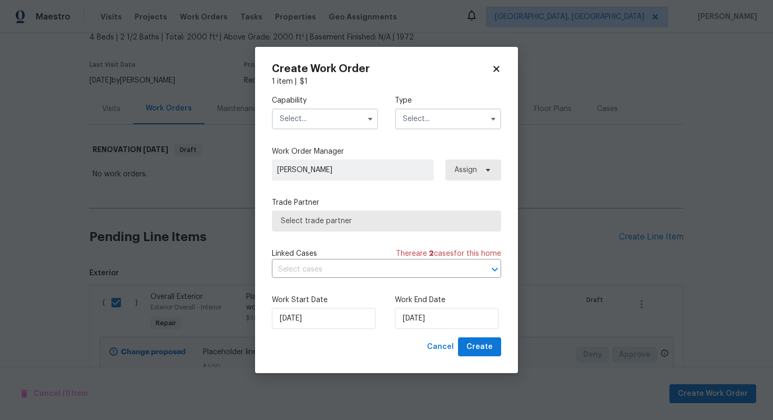
click at [295, 126] on input "text" at bounding box center [325, 118] width 106 height 21
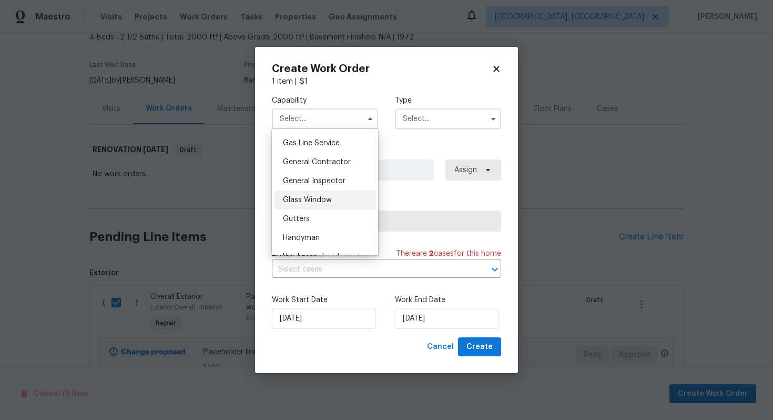
scroll to position [474, 0]
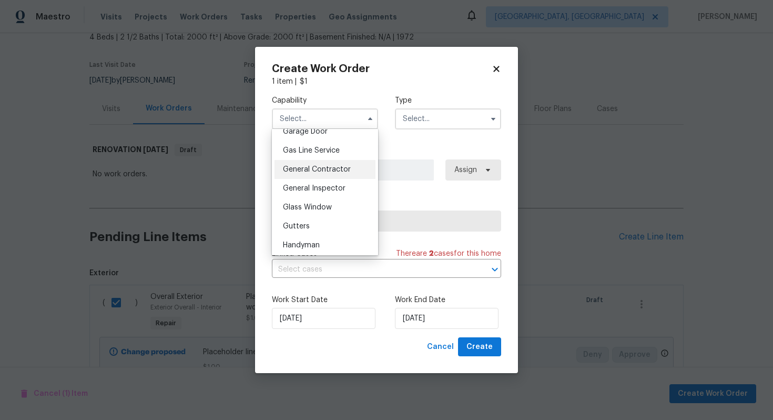
click at [315, 168] on span "General Contractor" at bounding box center [317, 169] width 68 height 7
type input "General Contractor"
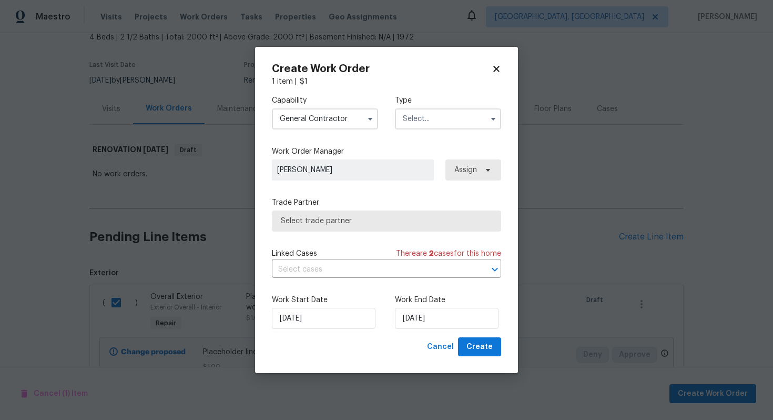
click at [420, 114] on input "text" at bounding box center [448, 118] width 106 height 21
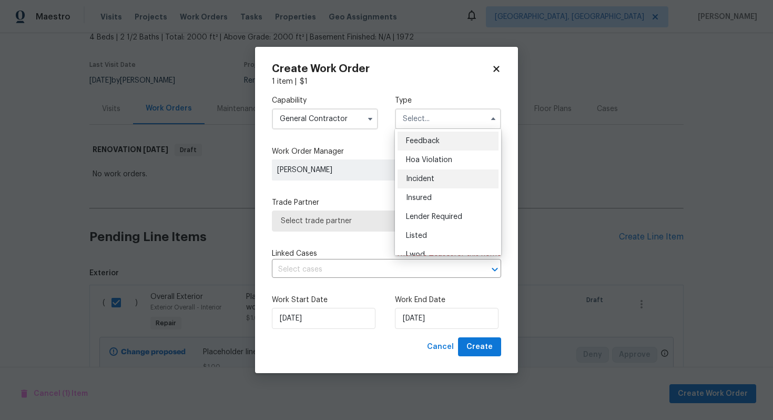
scroll to position [125, 0]
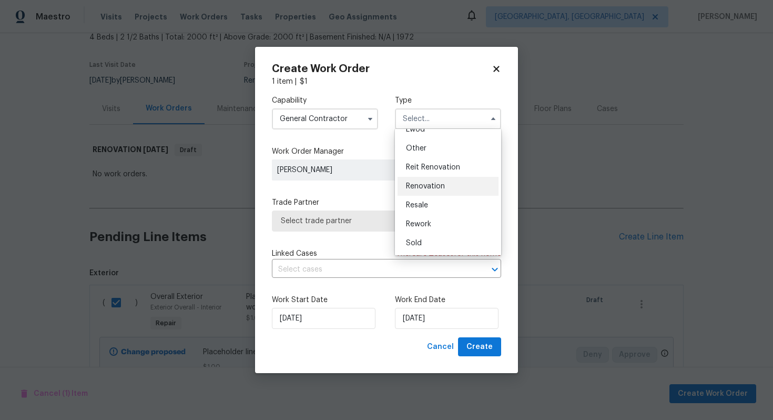
click at [425, 187] on span "Renovation" at bounding box center [425, 186] width 39 height 7
type input "Renovation"
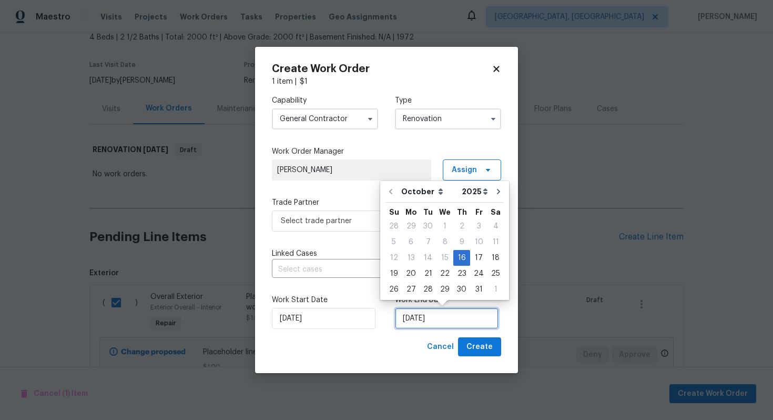
click at [414, 315] on input "16/10/2025" at bounding box center [447, 318] width 104 height 21
click at [495, 195] on icon "Go to next month" at bounding box center [498, 191] width 8 height 8
type input "16/11/2025"
select select "10"
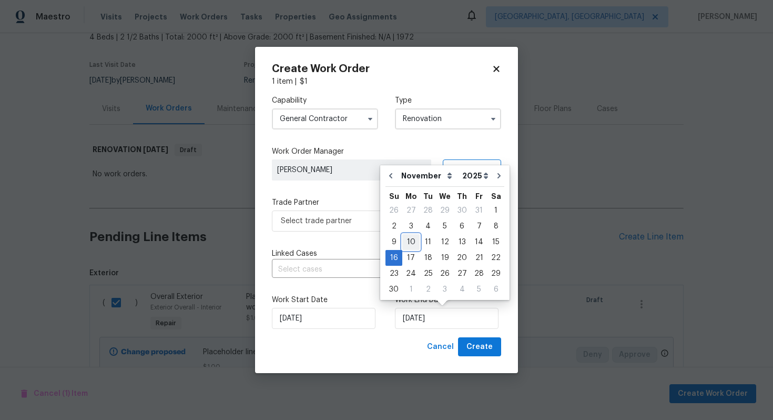
click at [416, 243] on div "10" at bounding box center [410, 242] width 17 height 15
type input "10/11/2025"
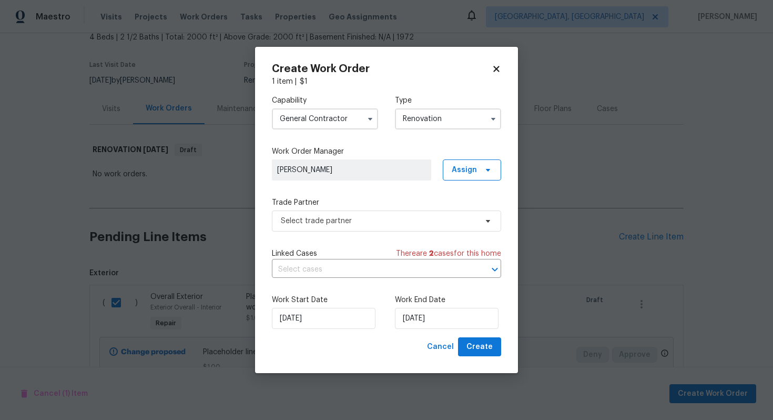
click at [334, 201] on label "Trade Partner" at bounding box center [386, 202] width 229 height 11
click at [322, 222] on span "Select trade partner" at bounding box center [379, 221] width 196 height 11
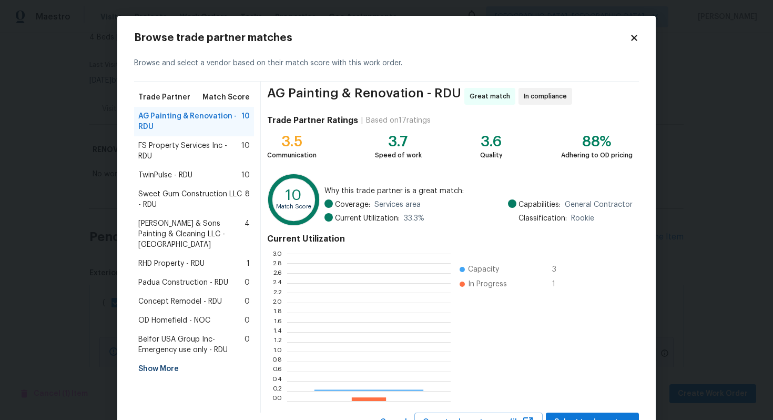
scroll to position [147, 164]
click at [161, 258] on span "RHD Property - RDU" at bounding box center [171, 263] width 66 height 11
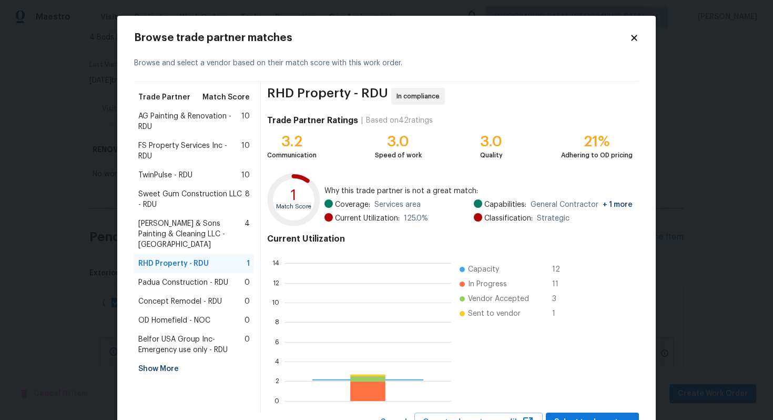
scroll to position [147, 167]
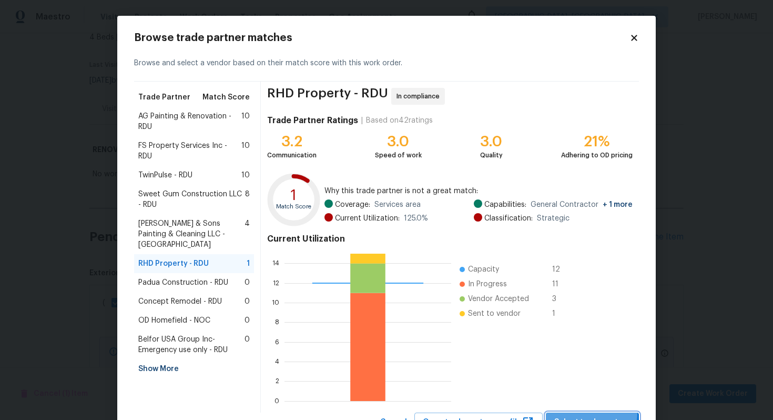
click at [585, 412] on button "Select trade partner" at bounding box center [592, 421] width 93 height 19
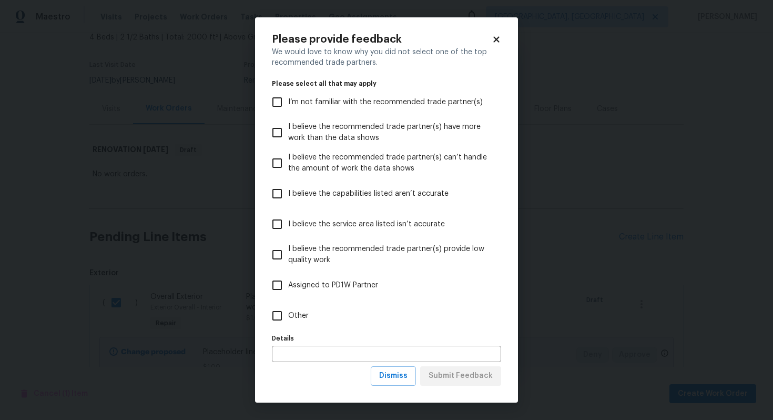
click at [290, 316] on span "Other" at bounding box center [298, 315] width 21 height 11
click at [288, 316] on input "Other" at bounding box center [277, 316] width 22 height 22
checkbox input "true"
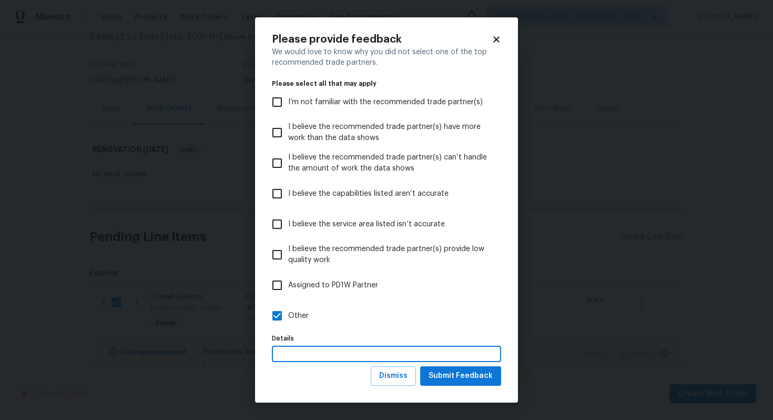
click at [292, 361] on input "text" at bounding box center [386, 354] width 229 height 16
type input "STPP Assignment"
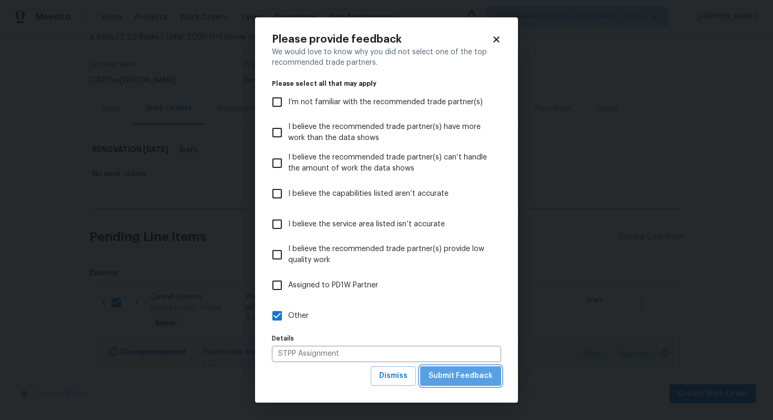
click at [477, 376] on span "Submit Feedback" at bounding box center [461, 375] width 64 height 13
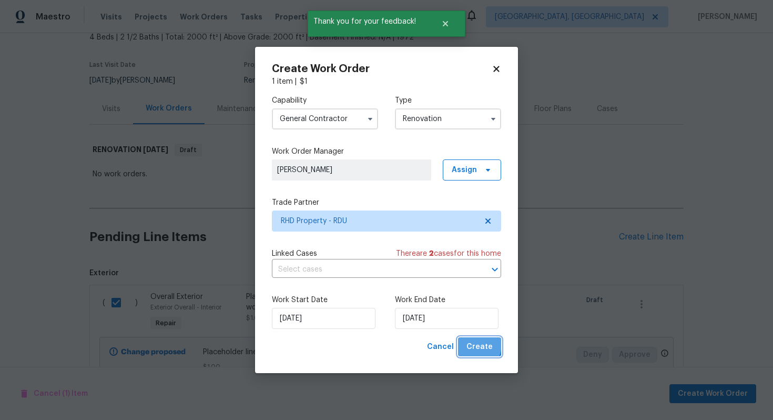
click at [478, 345] on span "Create" at bounding box center [480, 346] width 26 height 13
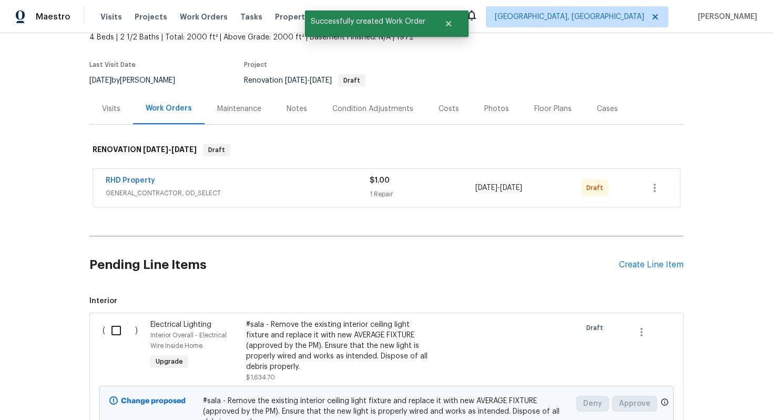
click at [125, 174] on div "RHD Property GENERAL_CONTRACTOR, OD_SELECT $1.00 1 Repair 10/16/2025 - 11/10/20…" at bounding box center [386, 188] width 587 height 38
click at [126, 182] on link "RHD Property" at bounding box center [130, 180] width 49 height 7
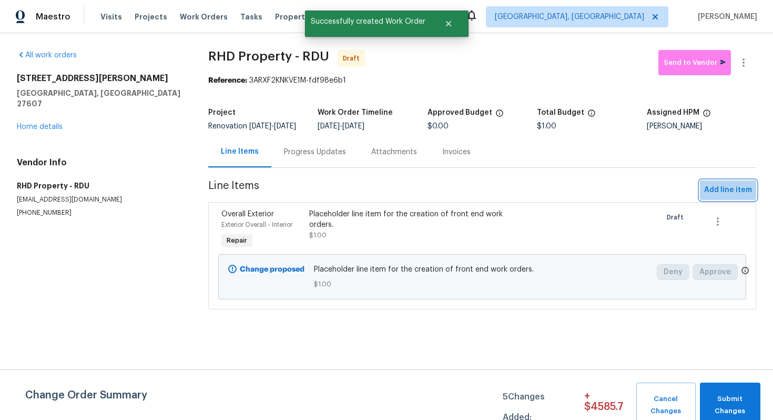
click at [729, 195] on span "Add line item" at bounding box center [728, 190] width 48 height 13
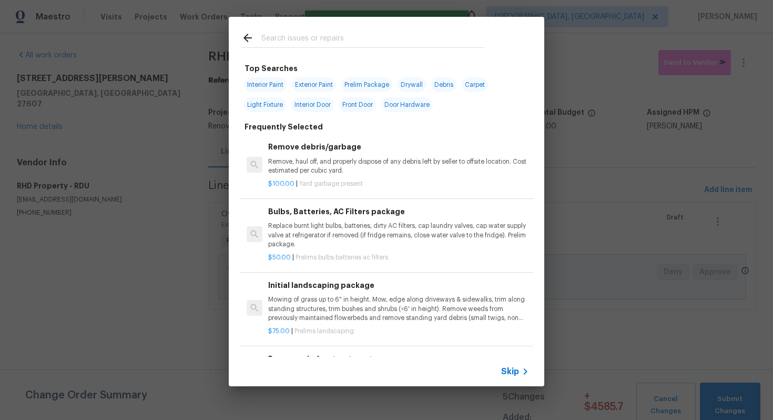
click at [518, 373] on span "Skip" at bounding box center [510, 371] width 18 height 11
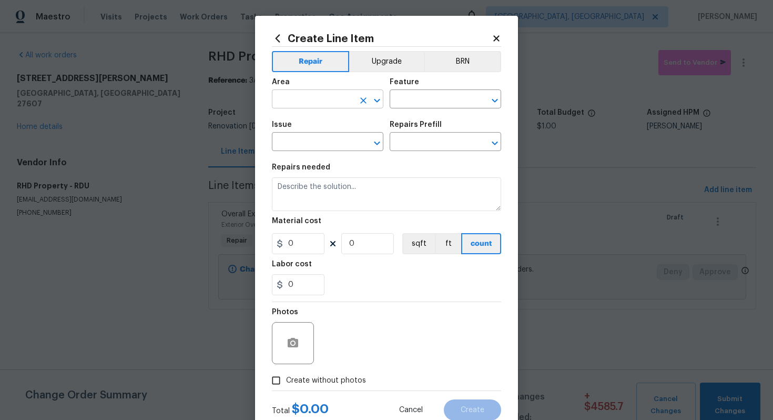
click at [312, 105] on input "text" at bounding box center [313, 100] width 82 height 16
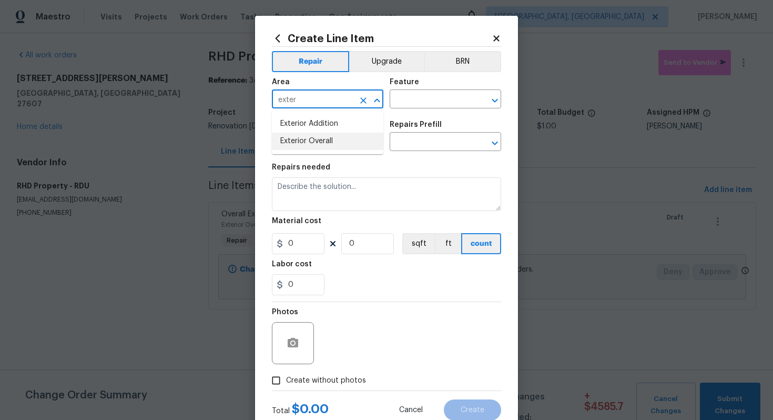
click at [331, 136] on li "Exterior Overall" at bounding box center [328, 141] width 112 height 17
type input "Exterior Overall"
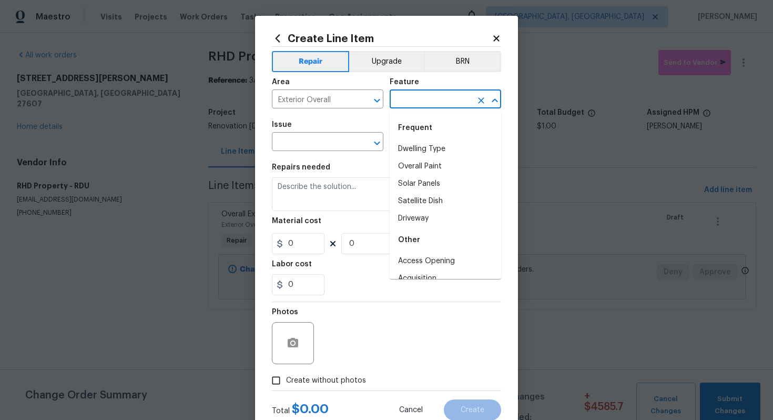
click at [436, 99] on input "text" at bounding box center [431, 100] width 82 height 16
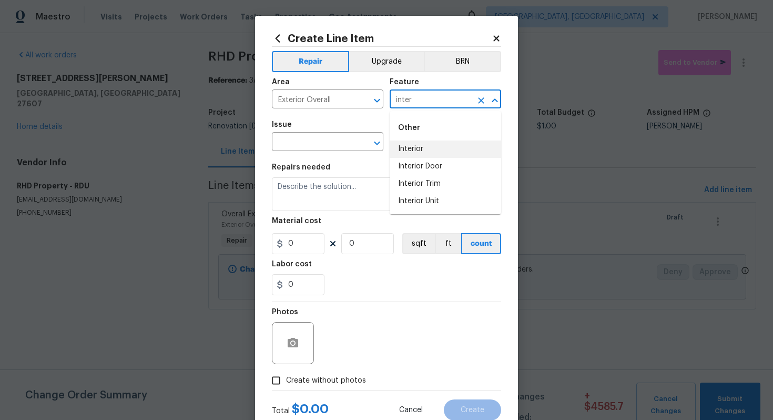
click at [445, 149] on li "Interior" at bounding box center [446, 148] width 112 height 17
type input "Interior"
click at [298, 142] on input "text" at bounding box center [313, 143] width 82 height 16
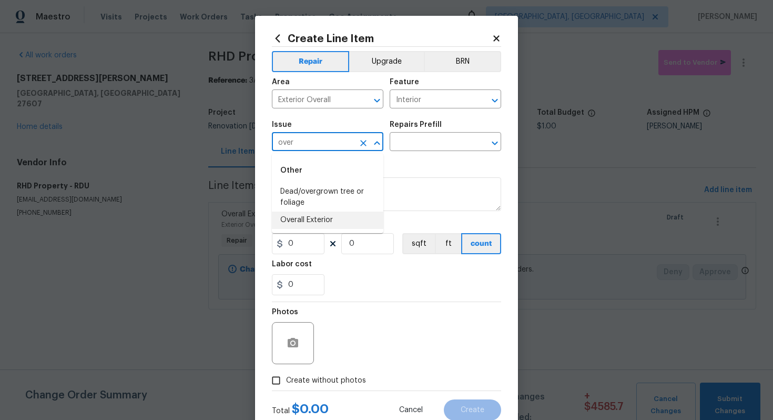
click at [322, 212] on li "Overall Exterior" at bounding box center [328, 219] width 112 height 17
type input "Overall Exterior"
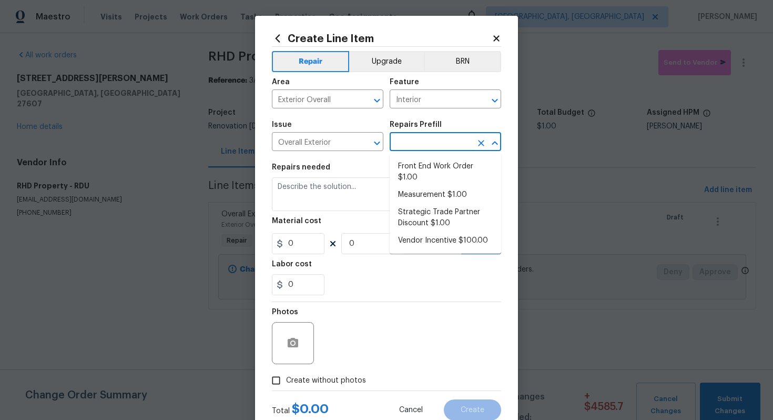
click at [431, 139] on input "text" at bounding box center [431, 143] width 82 height 16
click at [442, 223] on li "Strategic Trade Partner Discount $1.00" at bounding box center [446, 218] width 112 height 28
type input "Strategic Trade Partner Discount $1.00"
type textarea "Calculate and apply 5% STPP discount to the total of the work order as a negati…"
type input "1"
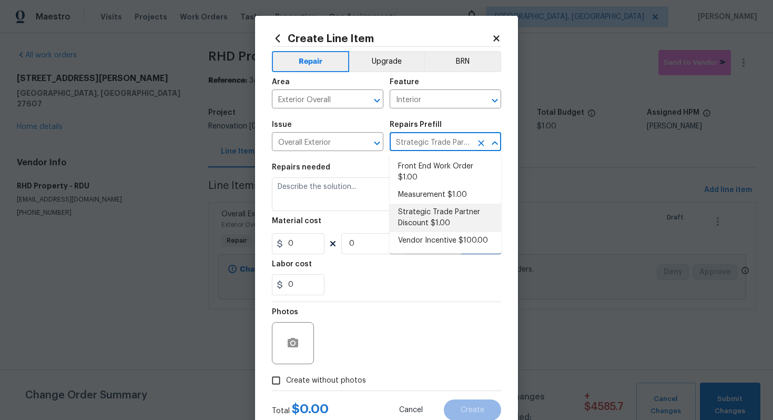
type input "1"
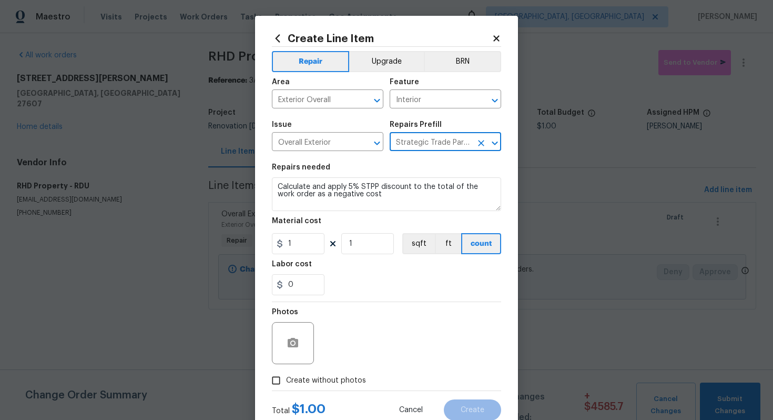
click at [307, 380] on span "Create without photos" at bounding box center [326, 380] width 80 height 11
click at [286, 380] on input "Create without photos" at bounding box center [276, 380] width 20 height 20
checkbox input "true"
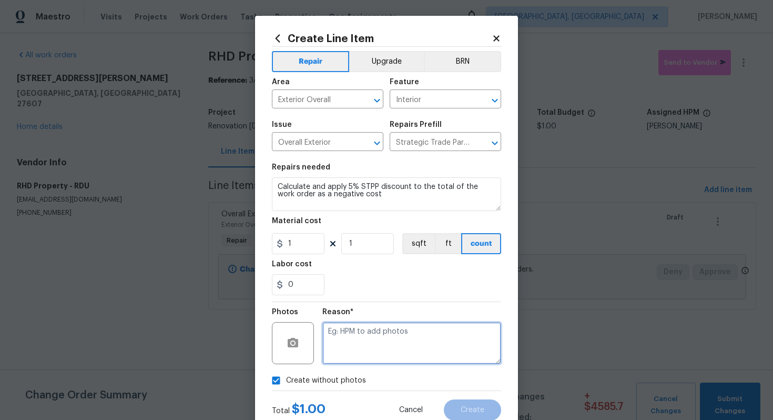
click at [361, 333] on textarea at bounding box center [411, 343] width 179 height 42
type textarea "n/a"
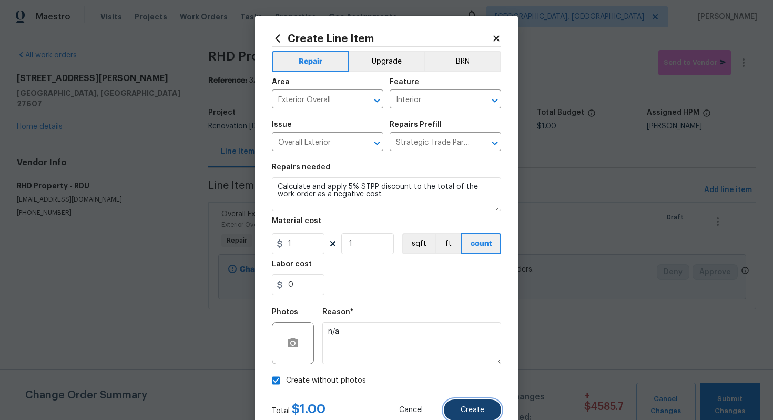
click at [467, 407] on span "Create" at bounding box center [473, 410] width 24 height 8
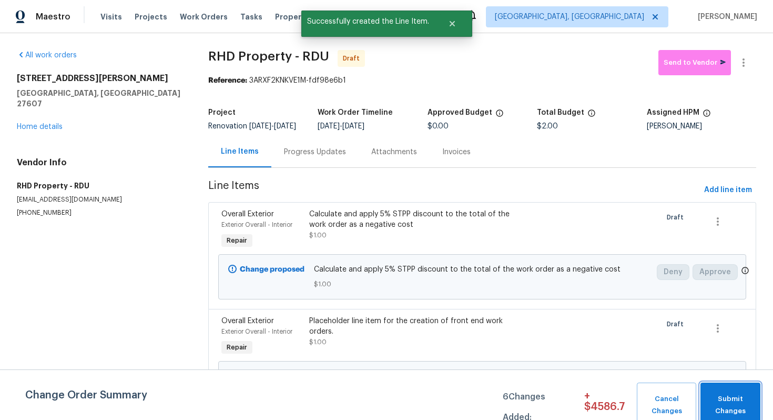
click at [724, 395] on span "Submit Changes" at bounding box center [730, 405] width 49 height 24
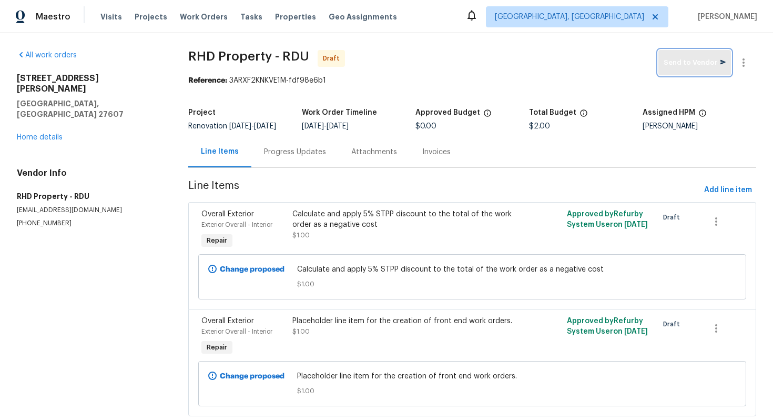
click at [685, 66] on span "Send to Vendor" at bounding box center [695, 63] width 62 height 12
click at [51, 134] on link "Home details" at bounding box center [40, 137] width 46 height 7
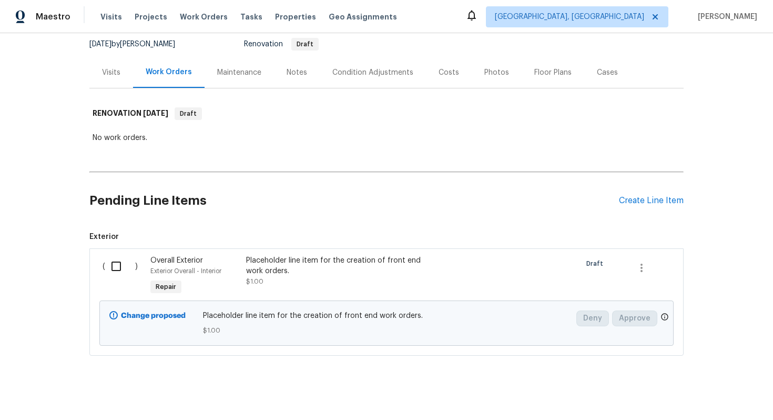
scroll to position [110, 0]
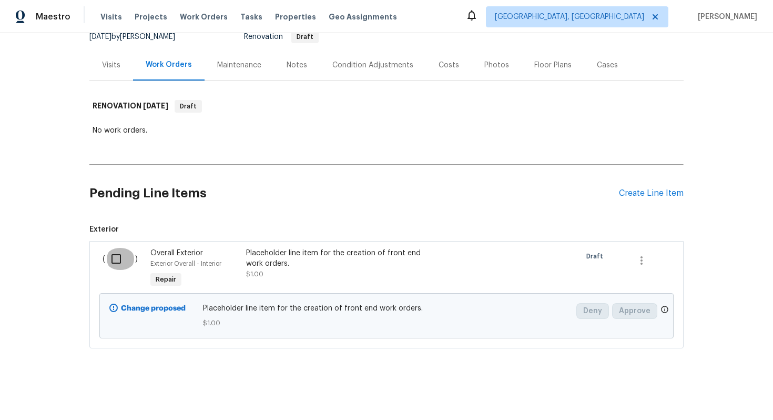
click at [114, 256] on input "checkbox" at bounding box center [120, 259] width 30 height 22
checkbox input "true"
click at [721, 389] on span "Create Work Order" at bounding box center [713, 393] width 70 height 13
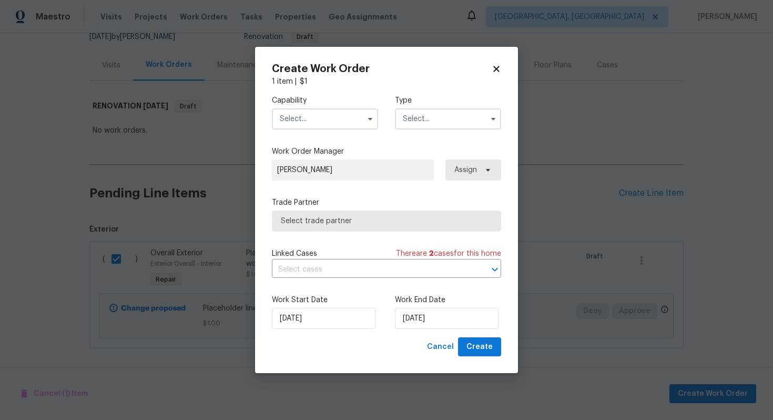
click at [289, 117] on input "text" at bounding box center [325, 118] width 106 height 21
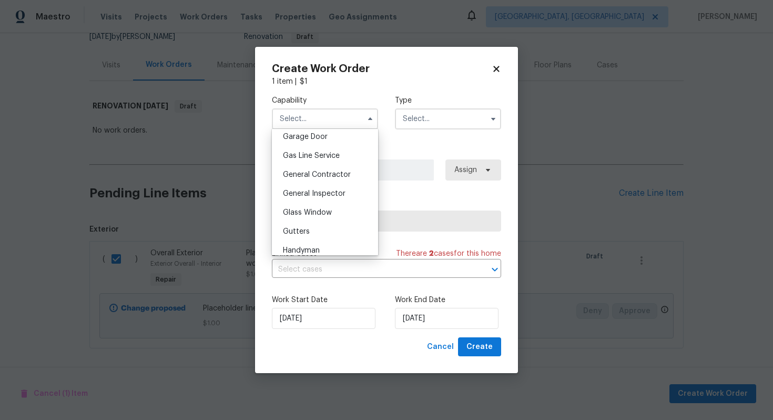
scroll to position [470, 0]
click at [305, 175] on span "General Contractor" at bounding box center [317, 173] width 68 height 7
type input "General Contractor"
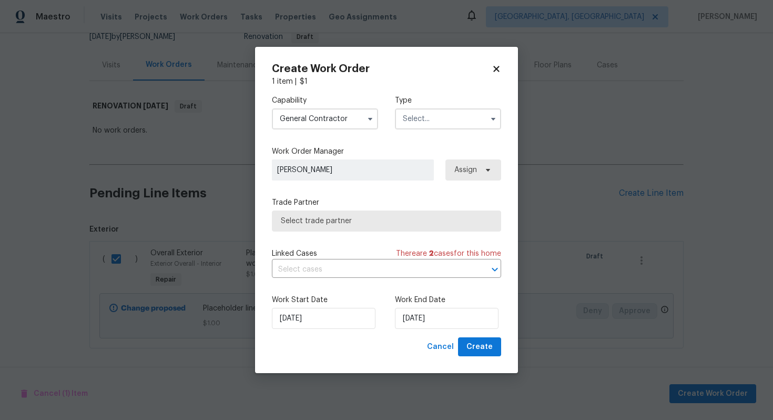
click at [421, 120] on input "text" at bounding box center [448, 118] width 106 height 21
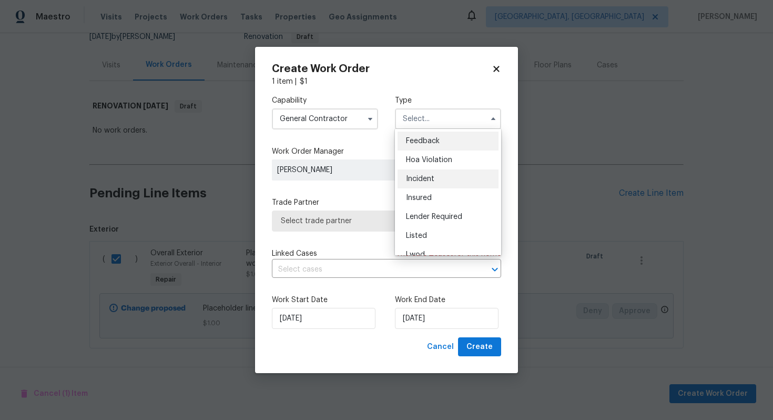
scroll to position [125, 0]
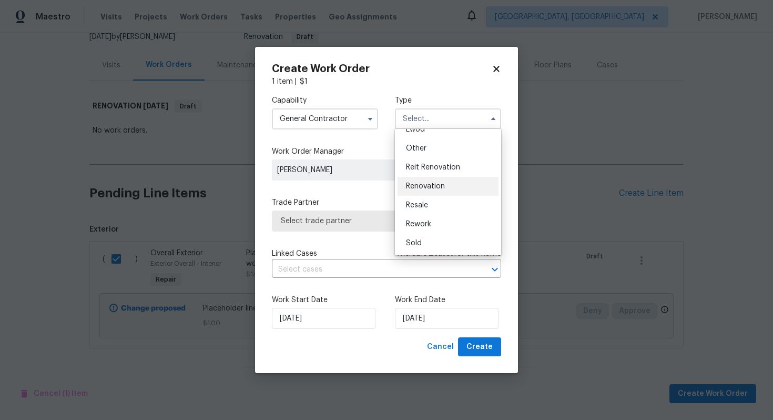
click at [422, 189] on span "Renovation" at bounding box center [425, 186] width 39 height 7
type input "Renovation"
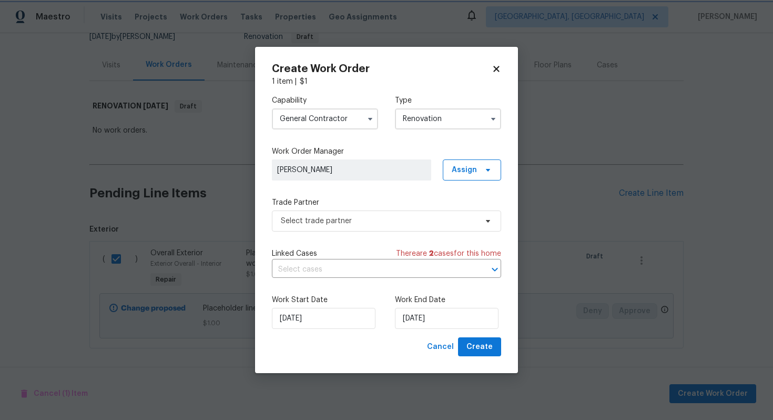
scroll to position [0, 0]
click at [413, 315] on input "17/10/2025" at bounding box center [447, 318] width 104 height 21
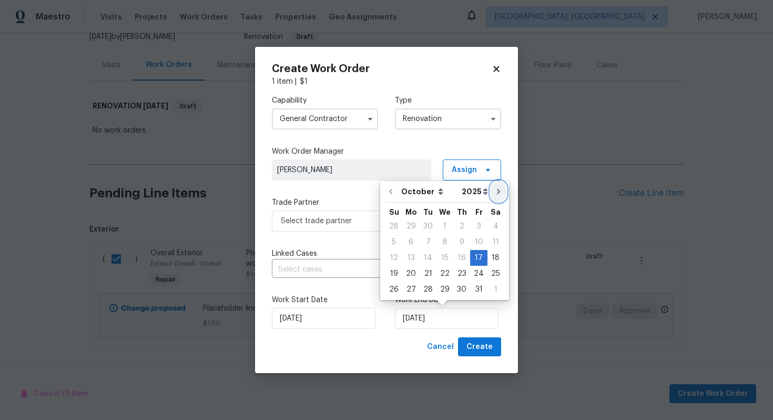
click at [500, 186] on button "Go to next month" at bounding box center [499, 191] width 16 height 21
type input "17/11/2025"
select select "10"
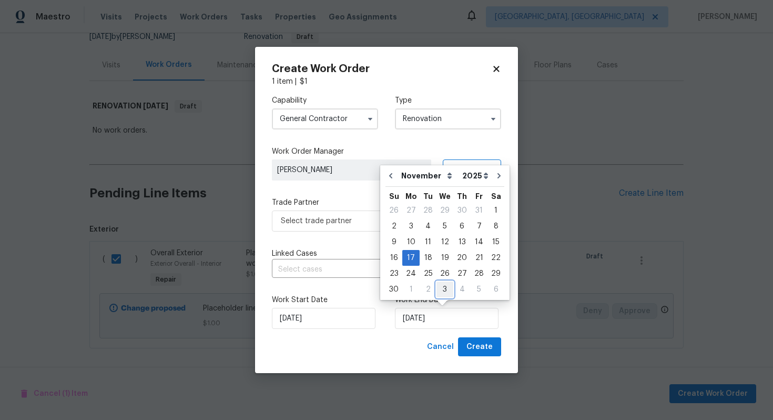
click at [447, 288] on div "3" at bounding box center [445, 289] width 17 height 15
type input "03/12/2025"
select select "11"
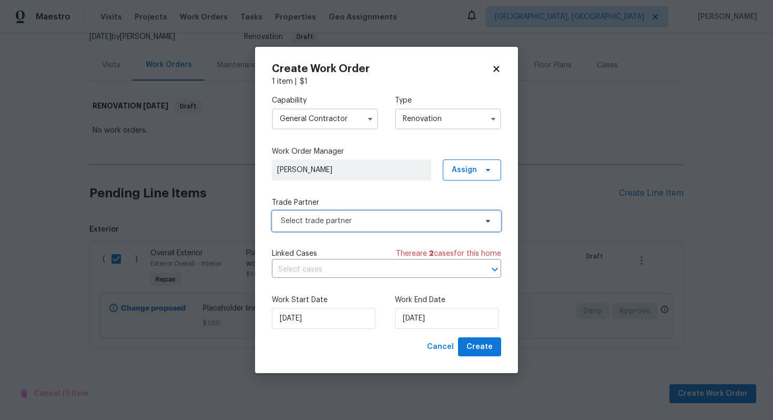
click at [326, 224] on span "Select trade partner" at bounding box center [379, 221] width 196 height 11
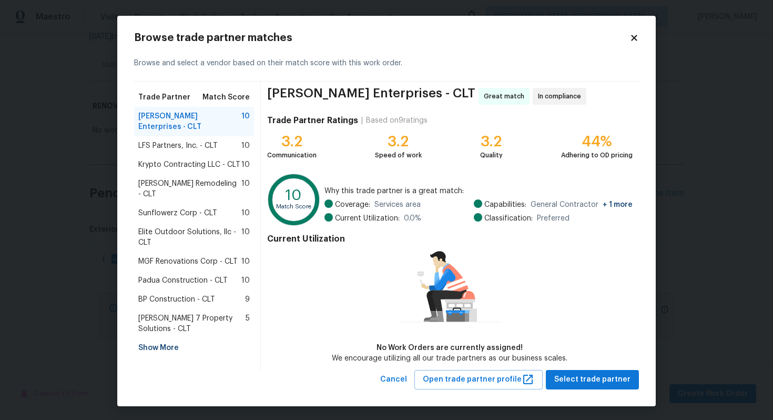
click at [183, 140] on span "LFS Partners, Inc. - CLT" at bounding box center [177, 145] width 79 height 11
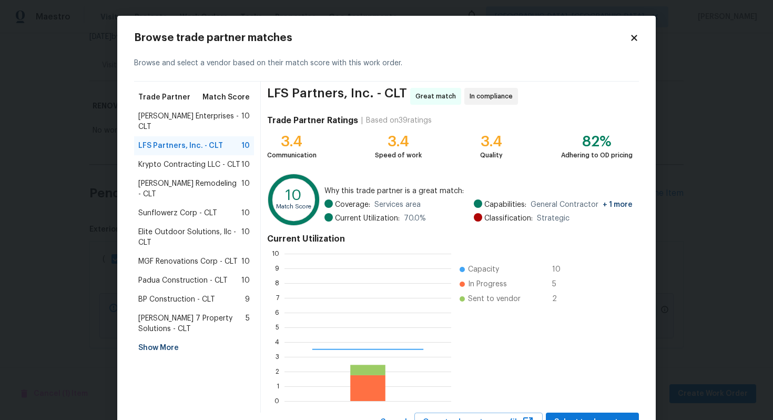
scroll to position [44, 0]
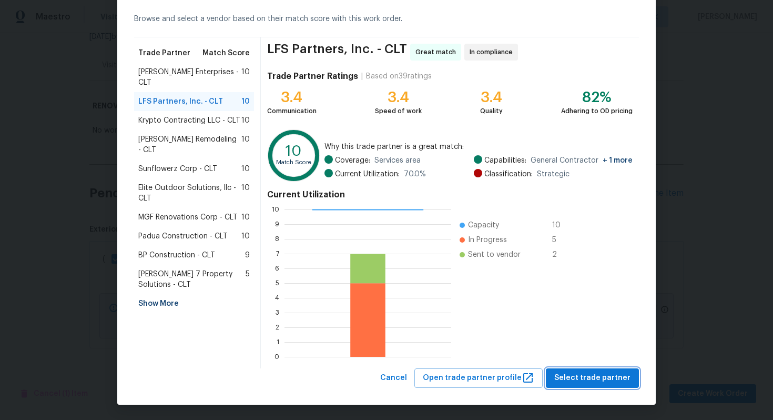
click at [581, 372] on span "Select trade partner" at bounding box center [592, 377] width 76 height 13
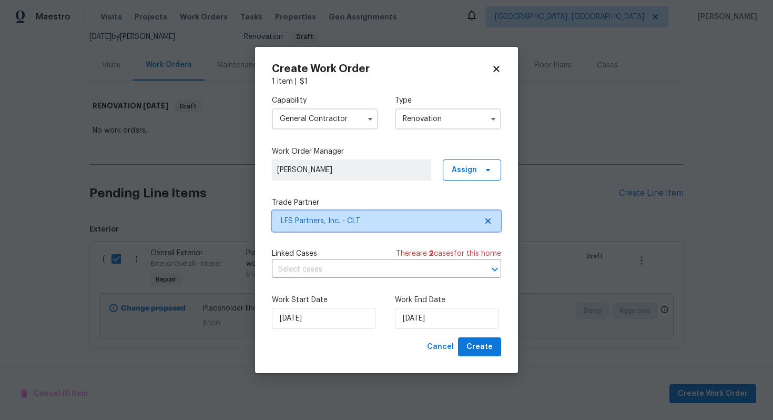
scroll to position [0, 0]
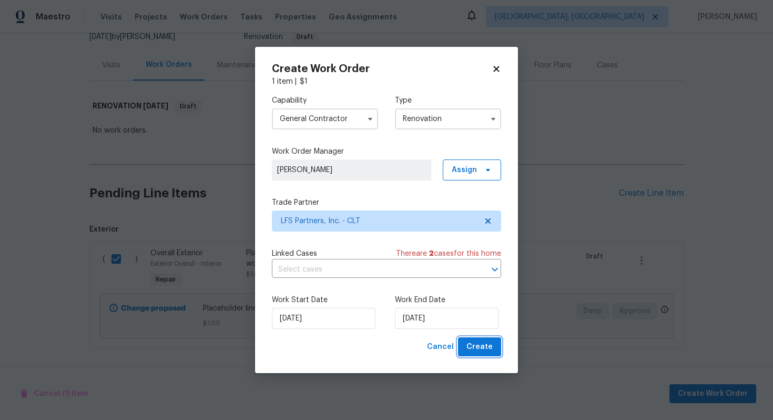
click at [484, 346] on span "Create" at bounding box center [480, 346] width 26 height 13
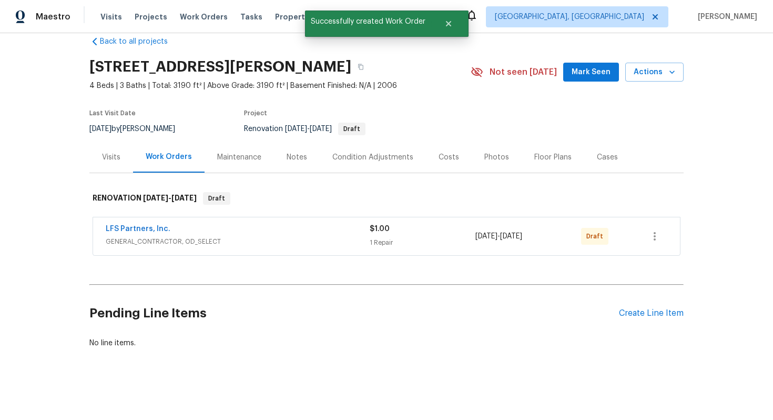
scroll to position [18, 0]
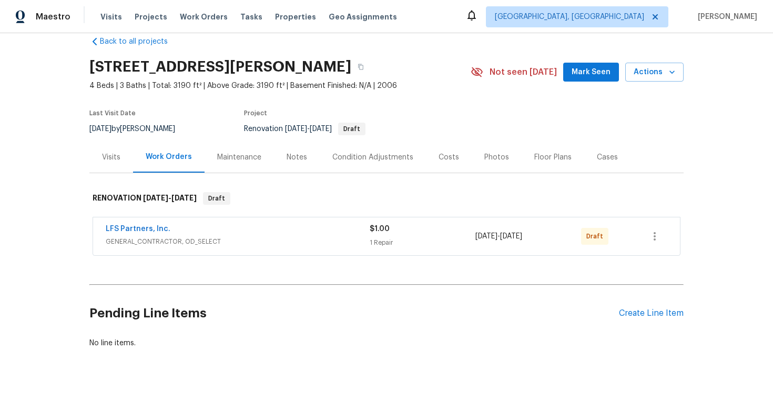
click at [134, 233] on span "LFS Partners, Inc." at bounding box center [138, 229] width 65 height 11
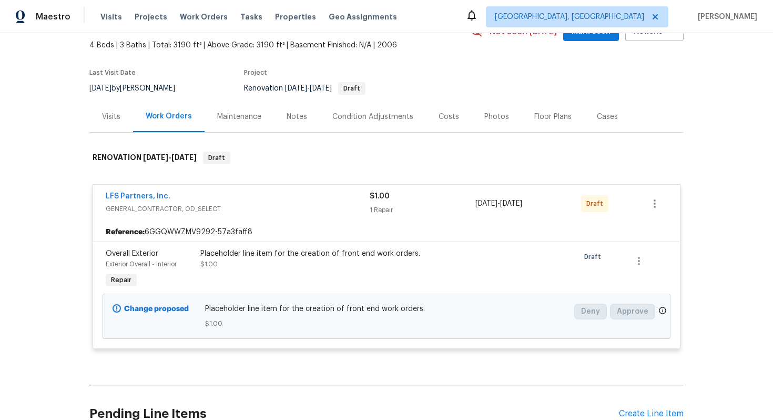
scroll to position [110, 0]
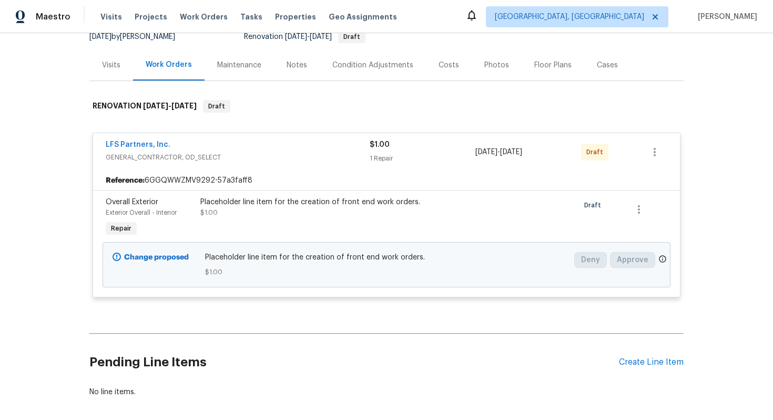
click at [283, 135] on div "LFS Partners, Inc. GENERAL_CONTRACTOR, OD_SELECT $1.00 1 Repair 10/17/2025 - 12…" at bounding box center [386, 152] width 587 height 38
click at [278, 143] on div "LFS Partners, Inc." at bounding box center [238, 145] width 264 height 13
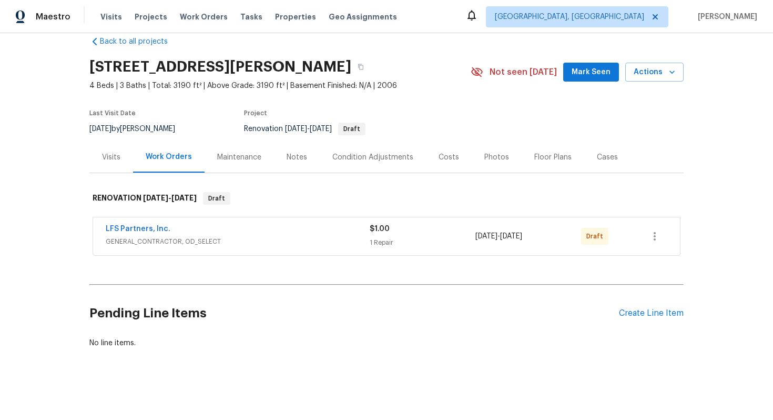
scroll to position [18, 0]
click at [127, 228] on link "LFS Partners, Inc." at bounding box center [138, 228] width 65 height 7
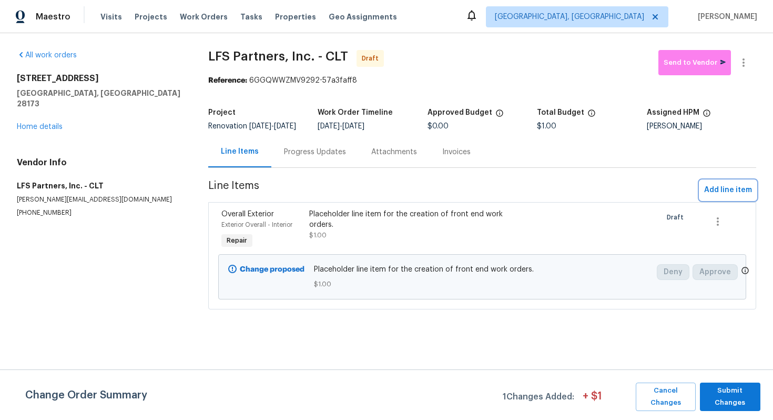
click at [713, 193] on span "Add line item" at bounding box center [728, 190] width 48 height 13
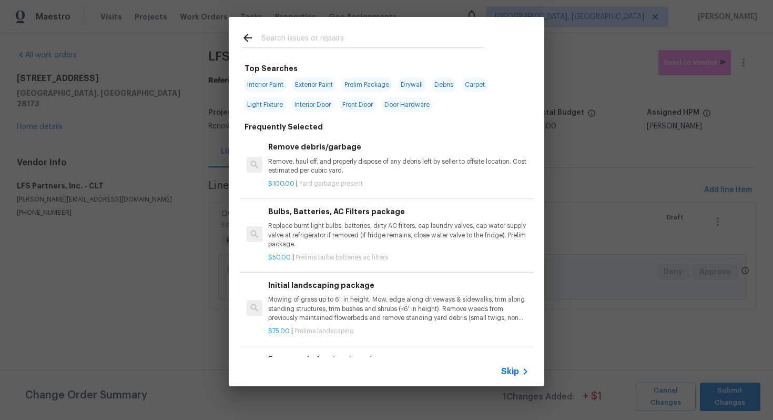
click at [511, 367] on span "Skip" at bounding box center [510, 371] width 18 height 11
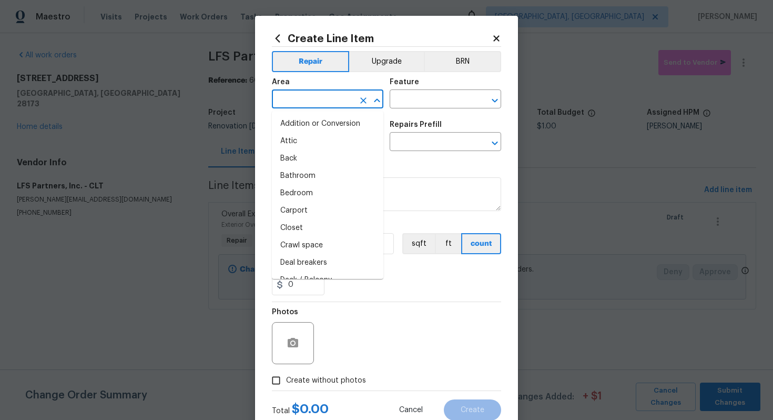
click at [331, 100] on input "text" at bounding box center [313, 100] width 82 height 16
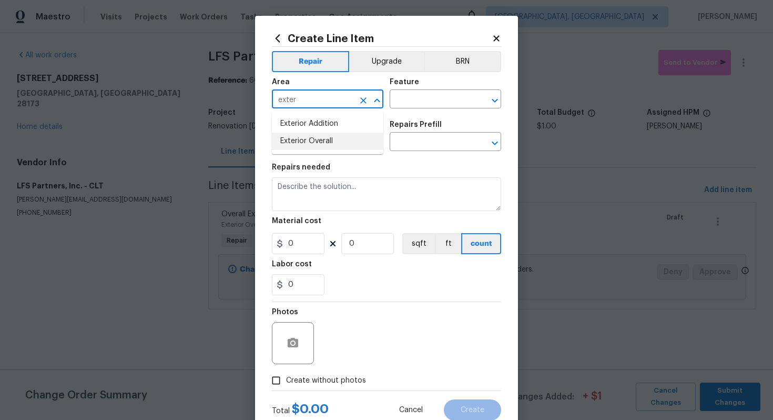
click at [345, 146] on li "Exterior Overall" at bounding box center [328, 141] width 112 height 17
type input "Exterior Overall"
click at [445, 94] on input "text" at bounding box center [431, 100] width 82 height 16
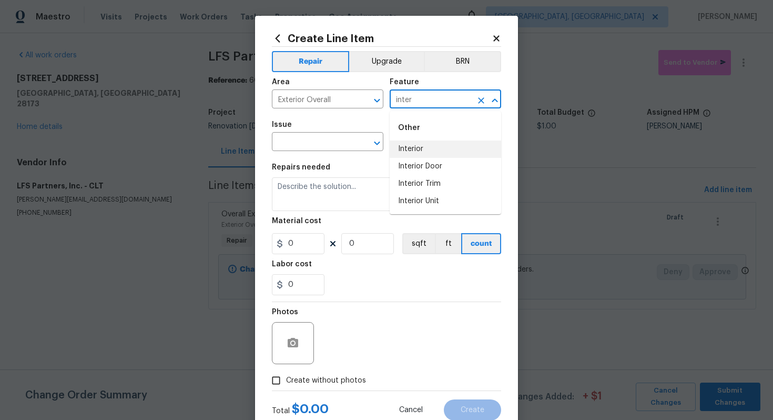
click at [438, 143] on li "Interior" at bounding box center [446, 148] width 112 height 17
type input "Interior"
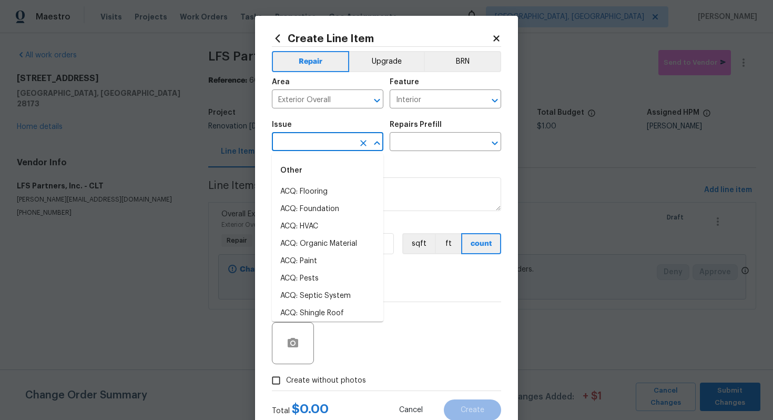
click at [292, 147] on input "text" at bounding box center [313, 143] width 82 height 16
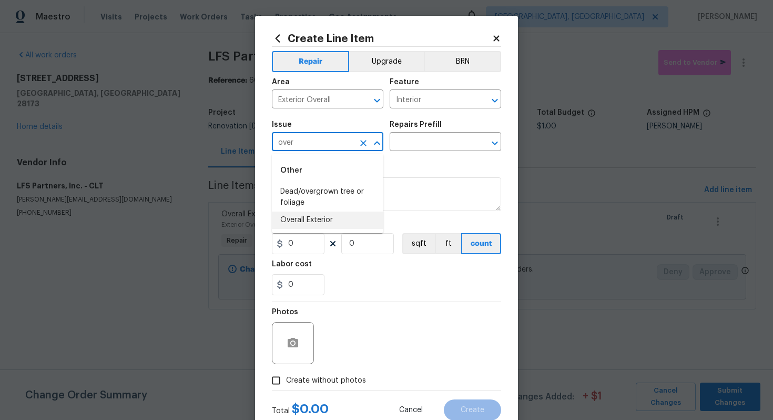
click at [327, 225] on li "Overall Exterior" at bounding box center [328, 219] width 112 height 17
type input "Overall Exterior"
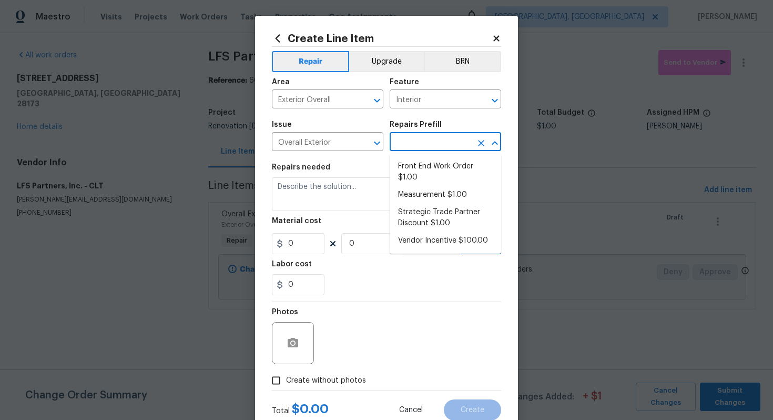
click at [431, 140] on input "text" at bounding box center [431, 143] width 82 height 16
click at [427, 215] on li "Strategic Trade Partner Discount $1.00" at bounding box center [446, 218] width 112 height 28
type input "Strategic Trade Partner Discount $1.00"
type textarea "Calculate and apply 5% STPP discount to the total of the work order as a negati…"
type input "1"
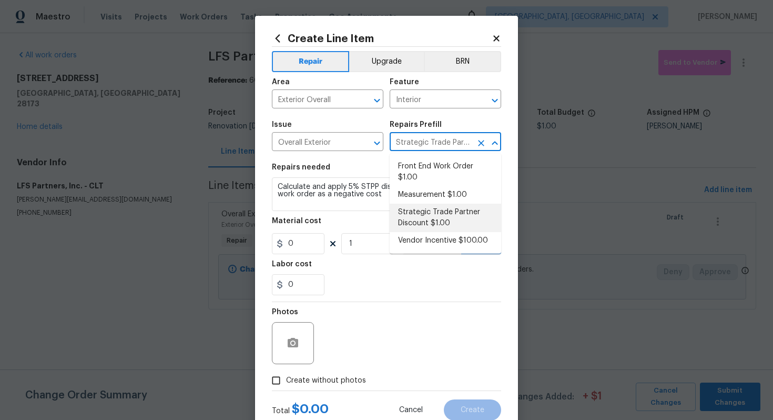
type input "1"
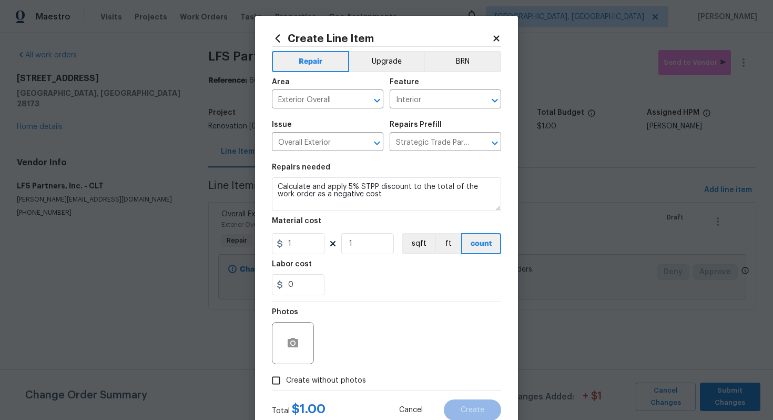
click at [347, 379] on span "Create without photos" at bounding box center [326, 380] width 80 height 11
click at [286, 379] on input "Create without photos" at bounding box center [276, 380] width 20 height 20
checkbox input "true"
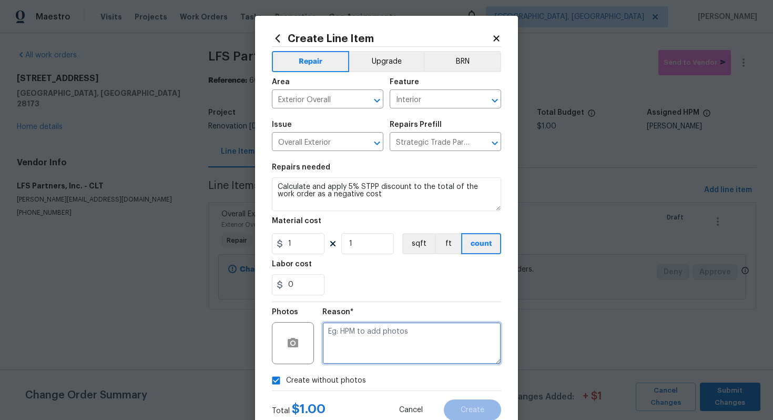
click at [357, 359] on textarea at bounding box center [411, 343] width 179 height 42
type textarea "n/a"
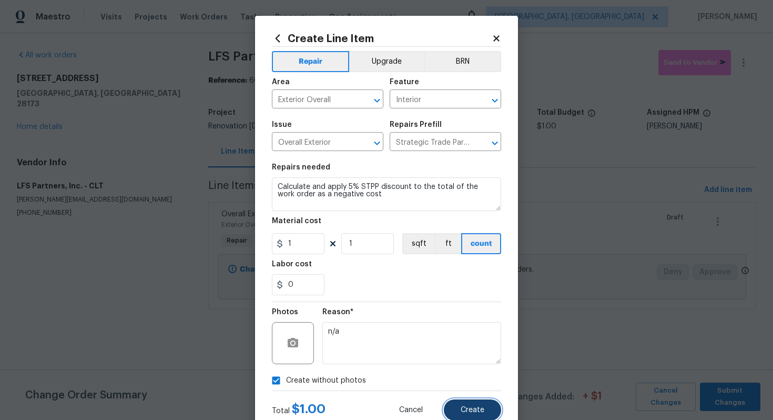
click at [483, 411] on span "Create" at bounding box center [473, 410] width 24 height 8
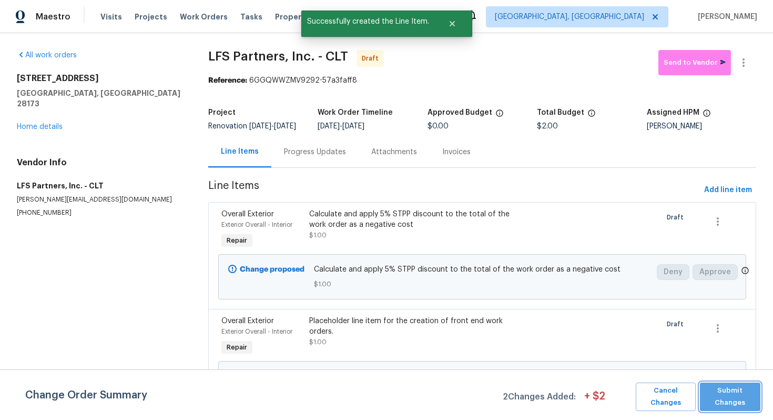
click at [733, 391] on span "Submit Changes" at bounding box center [730, 397] width 50 height 24
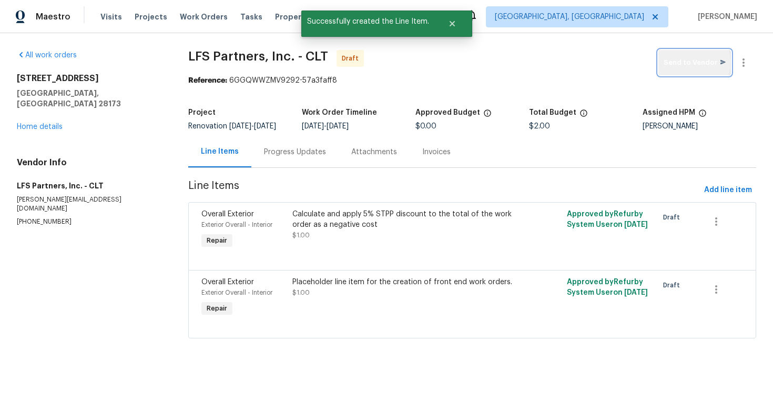
click at [692, 62] on span "Send to Vendor" at bounding box center [695, 63] width 62 height 12
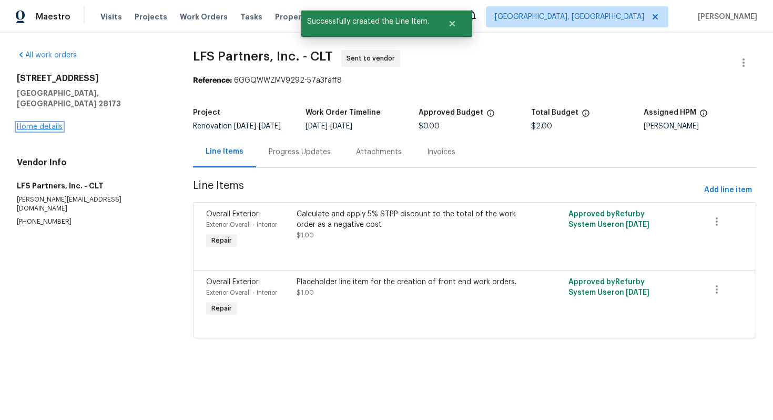
click at [39, 123] on link "Home details" at bounding box center [40, 126] width 46 height 7
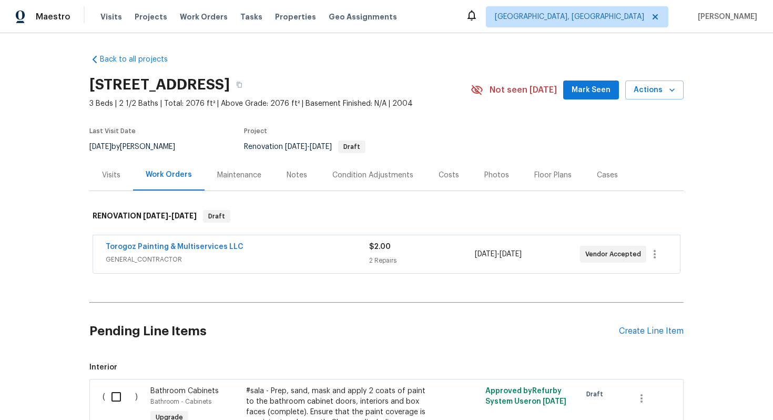
click at [295, 253] on div "Torogoz Painting & Multiservices LLC" at bounding box center [238, 247] width 264 height 13
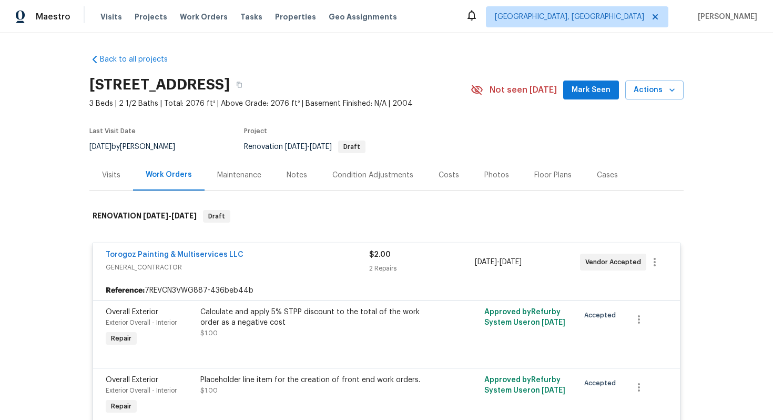
click at [300, 264] on span "GENERAL_CONTRACTOR" at bounding box center [238, 267] width 264 height 11
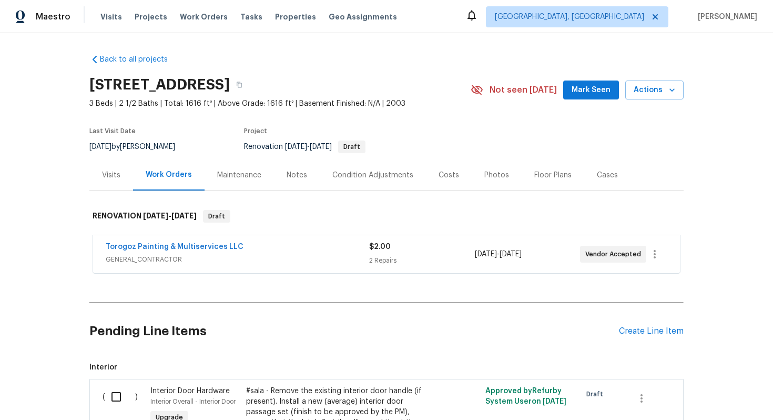
click at [332, 246] on div "Torogoz Painting & Multiservices LLC" at bounding box center [238, 247] width 264 height 13
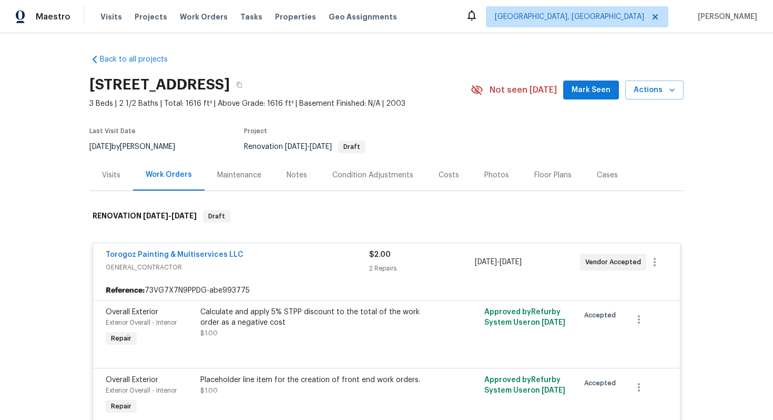
click at [331, 261] on div "Torogoz Painting & Multiservices LLC" at bounding box center [238, 255] width 264 height 13
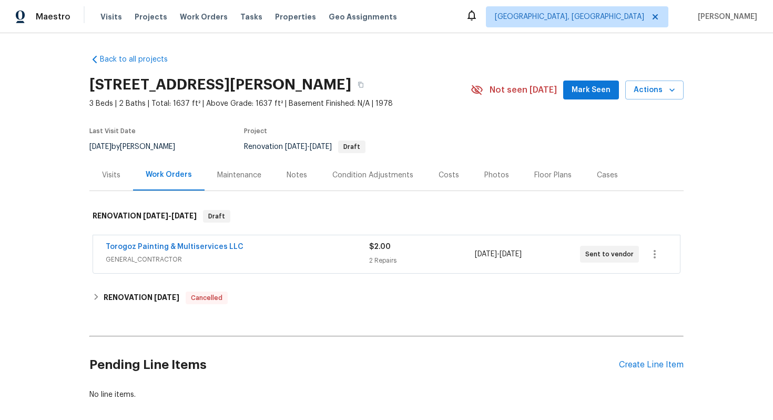
click at [329, 254] on span "GENERAL_CONTRACTOR" at bounding box center [238, 259] width 264 height 11
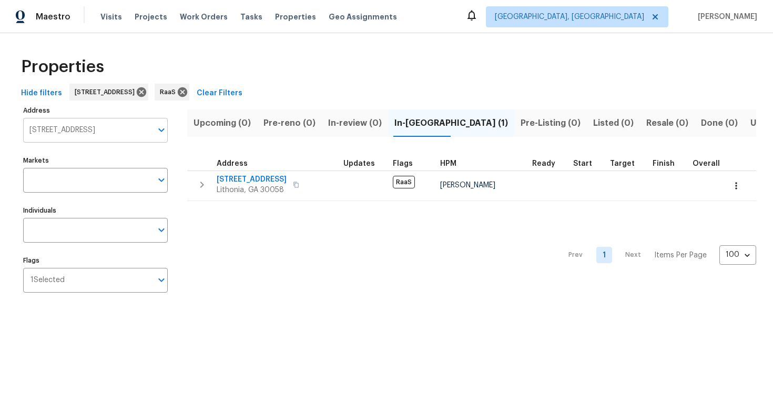
click at [60, 128] on input "[STREET_ADDRESS]" at bounding box center [87, 130] width 129 height 25
click at [60, 132] on input "[STREET_ADDRESS]" at bounding box center [87, 130] width 129 height 25
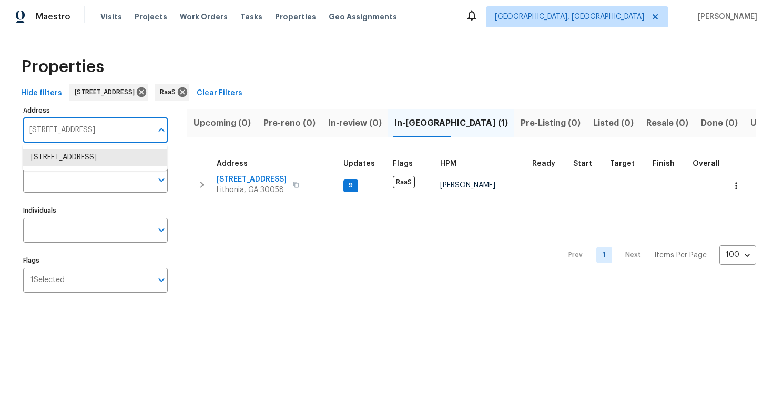
paste input "[STREET_ADDRESS]"
type input "[STREET_ADDRESS]"
click at [96, 159] on li "[STREET_ADDRESS]" at bounding box center [95, 157] width 145 height 17
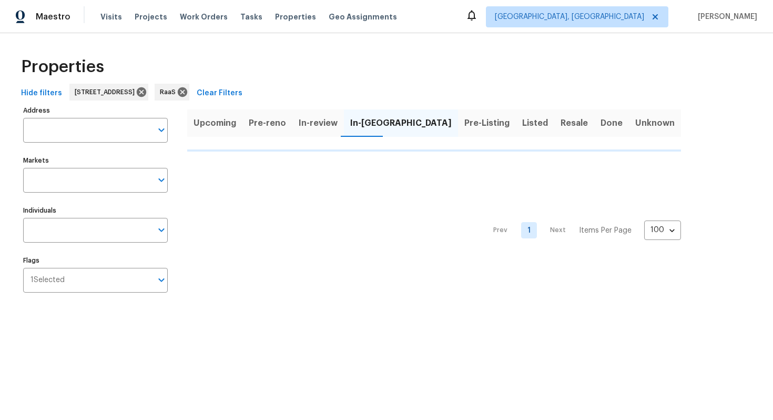
type input "[STREET_ADDRESS]"
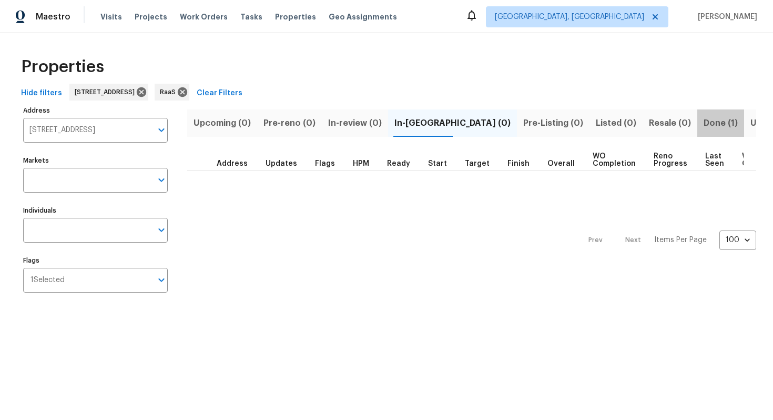
click at [704, 121] on span "Done (1)" at bounding box center [721, 123] width 34 height 15
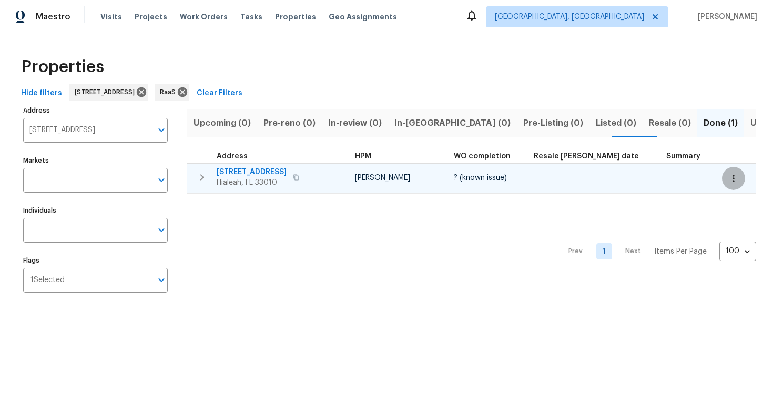
click at [729, 179] on icon "button" at bounding box center [734, 178] width 11 height 11
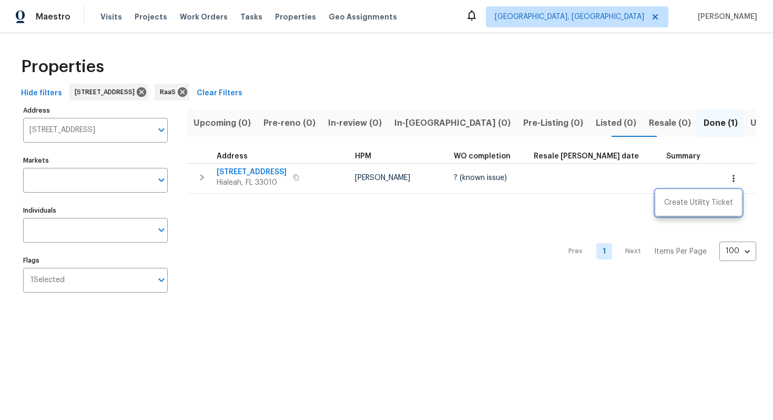
click at [526, 219] on div at bounding box center [386, 210] width 773 height 420
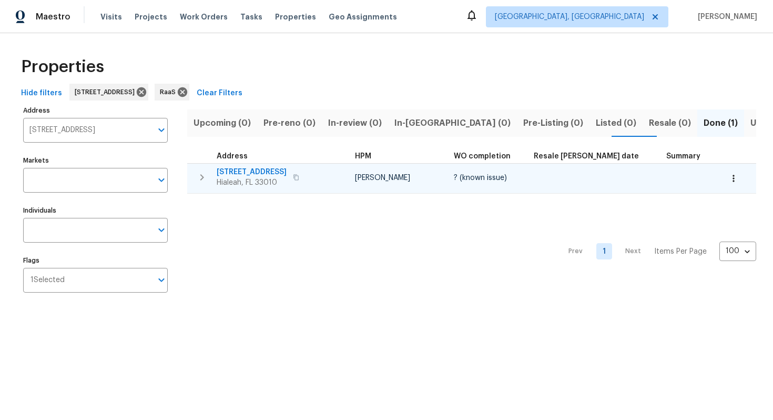
click at [238, 168] on span "620 E 8th St" at bounding box center [252, 172] width 70 height 11
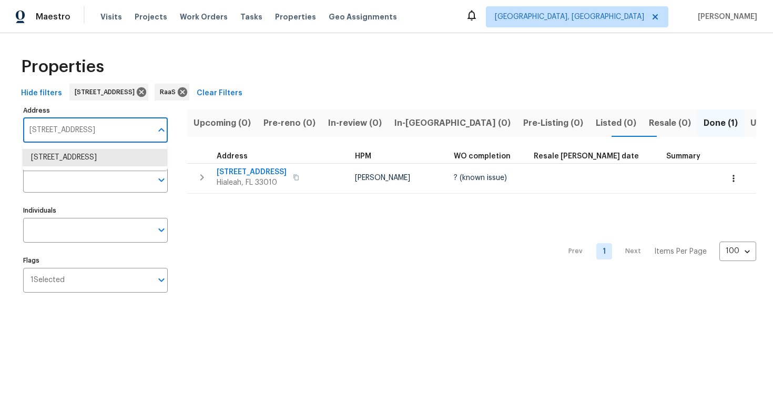
click at [70, 140] on input "620 E 8th St Hialeah FL 33010" at bounding box center [87, 130] width 129 height 25
paste input "9820 Fairway Cove Ln, Plantation, FL 33324"
type input "9820 Fairway Cove Ln, Plantation, FL 33324"
click at [74, 154] on li "9820 Fairway Cove Ln Plantation FL 33324" at bounding box center [95, 157] width 145 height 17
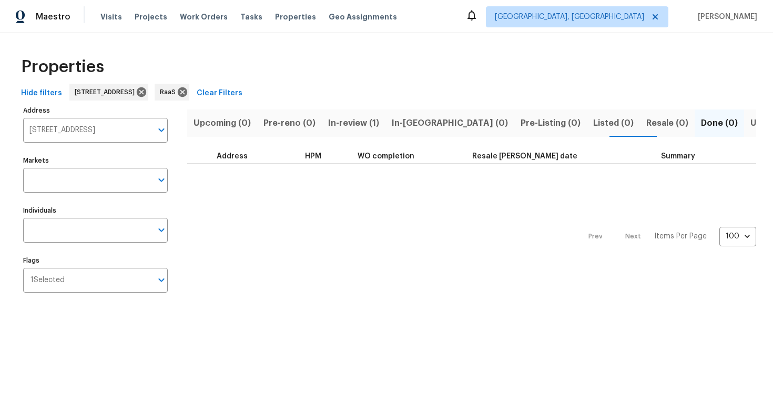
click at [370, 122] on span "In-review (1)" at bounding box center [353, 123] width 51 height 15
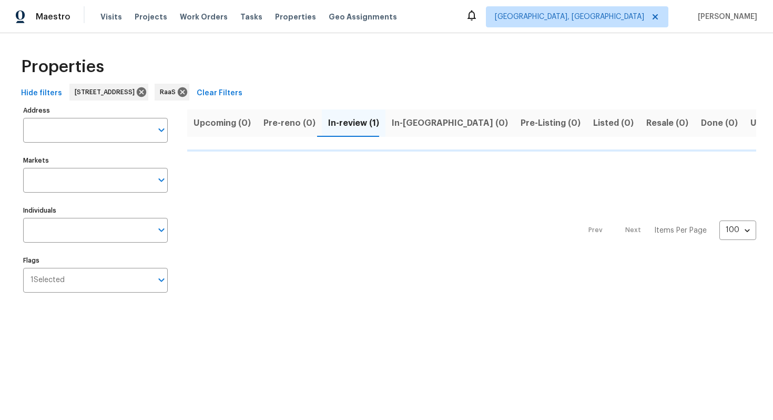
type input "9820 Fairway Cove Ln Plantation FL 33324"
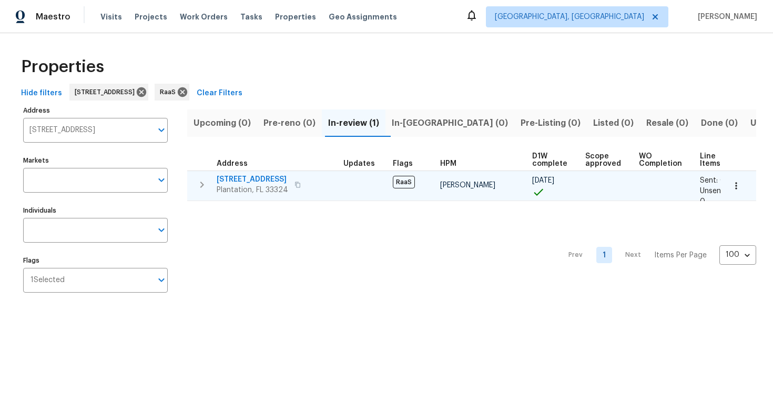
click at [256, 176] on span "9820 Fairway Cove Ln" at bounding box center [253, 179] width 72 height 11
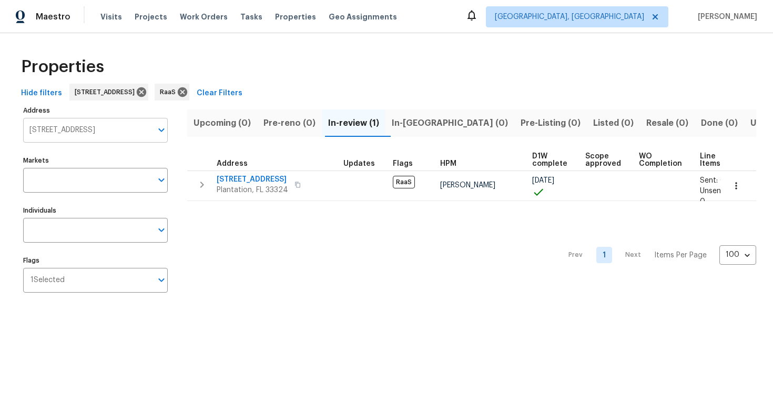
click at [78, 133] on input "9820 Fairway Cove Ln Plantation FL 33324" at bounding box center [87, 130] width 129 height 25
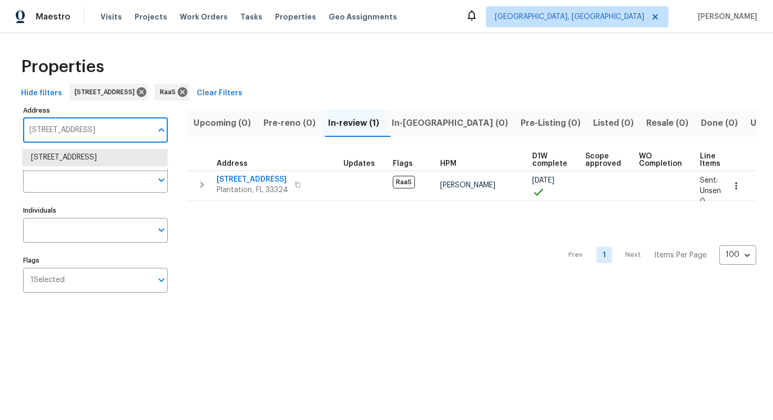
paste input "7851 Sheridan St, Hollywood, FL 330"
type input "7851 Sheridan St, Hollywood, FL 33024"
click at [77, 170] on ul "7851 Sheridan St Hollywood FL 33024" at bounding box center [95, 158] width 145 height 26
click at [70, 157] on li "7851 Sheridan St Hollywood FL 33024" at bounding box center [95, 157] width 145 height 17
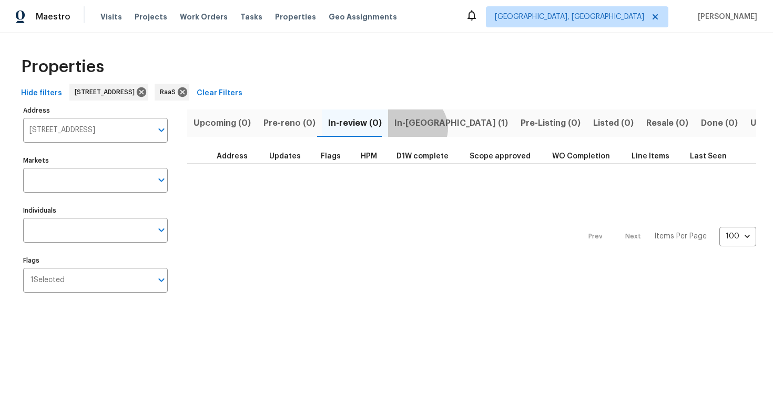
click at [406, 128] on span "In-reno (1)" at bounding box center [452, 123] width 114 height 15
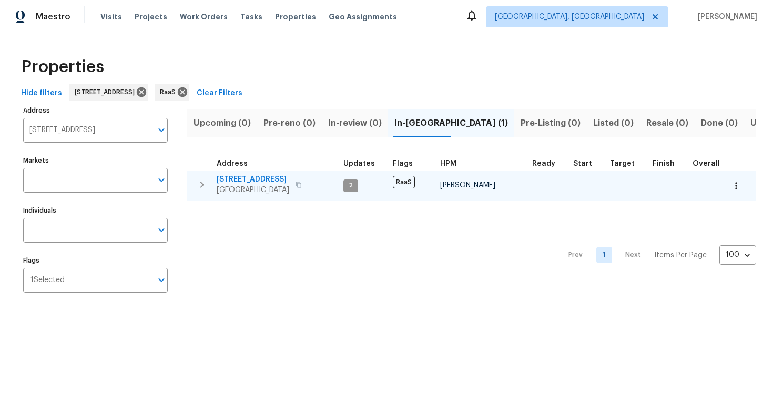
click at [231, 179] on span "7851 Sheridan St" at bounding box center [253, 179] width 73 height 11
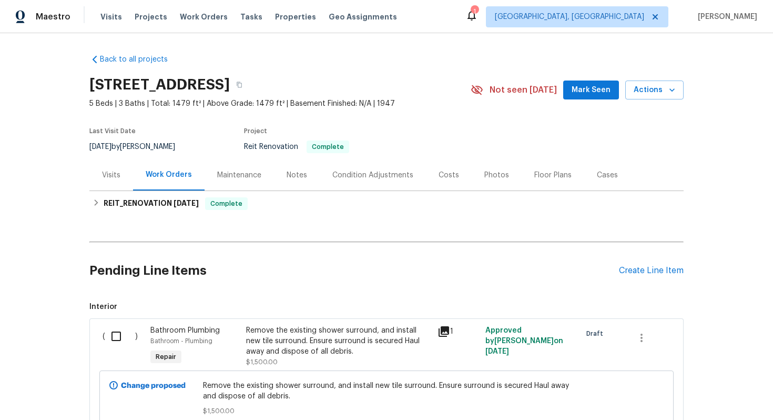
click at [440, 175] on div "Costs" at bounding box center [449, 175] width 21 height 11
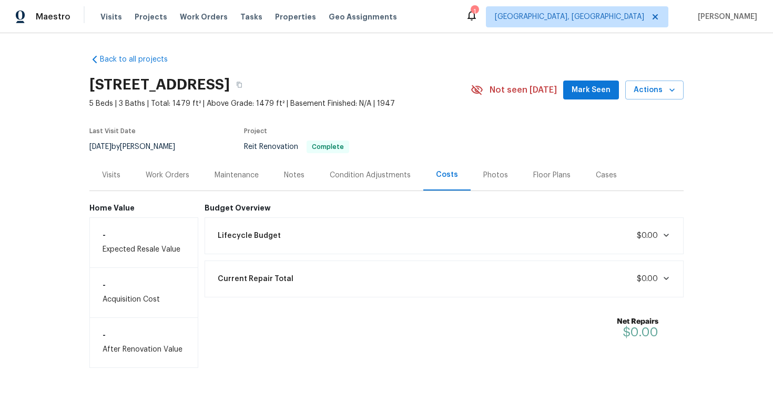
click at [173, 178] on div "Work Orders" at bounding box center [168, 175] width 44 height 11
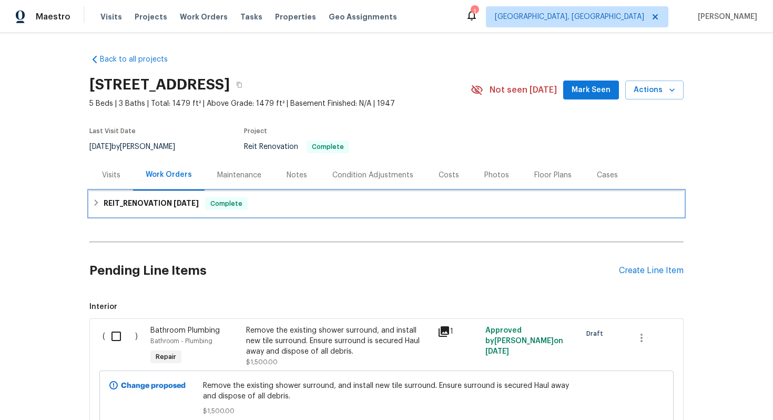
click at [144, 203] on h6 "REIT_RENOVATION [DATE]" at bounding box center [151, 203] width 95 height 13
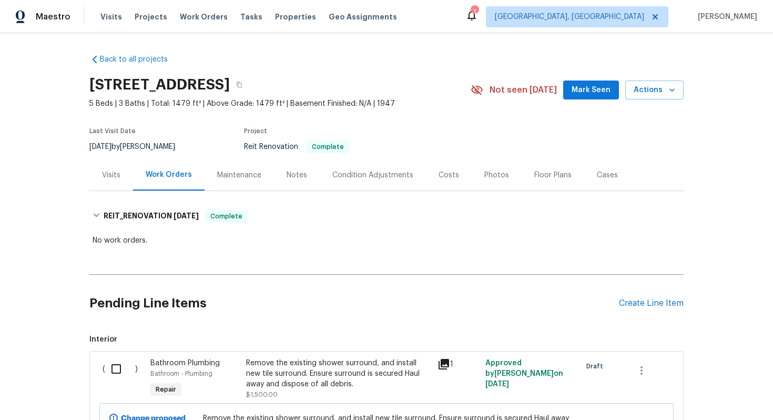
click at [448, 167] on div "Costs" at bounding box center [449, 174] width 46 height 31
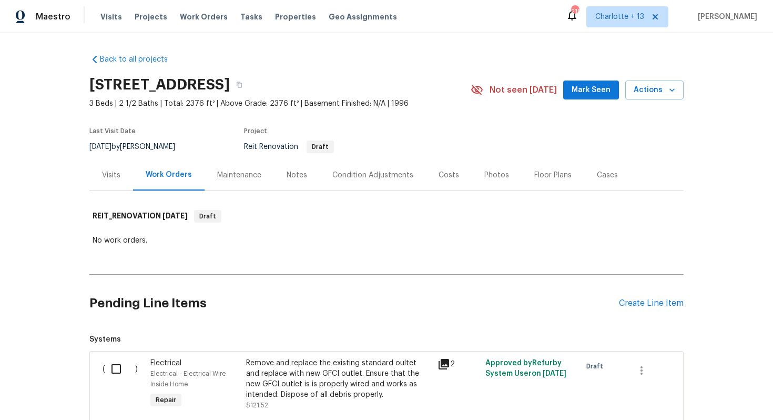
click at [443, 174] on div "Costs" at bounding box center [449, 175] width 21 height 11
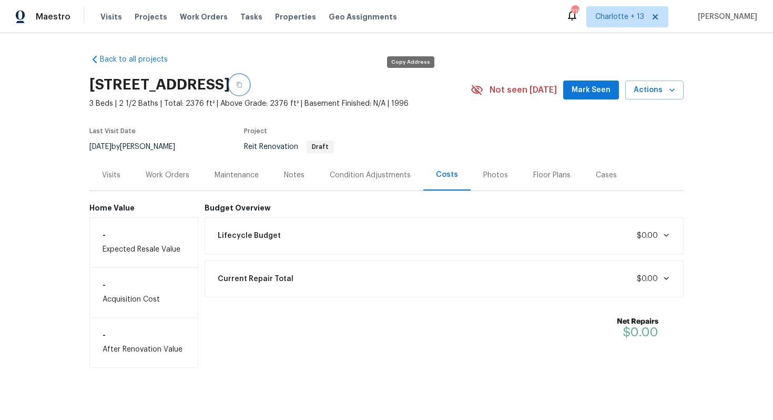
click at [243, 86] on icon "button" at bounding box center [239, 85] width 6 height 6
click at [161, 167] on div "Work Orders" at bounding box center [167, 174] width 69 height 31
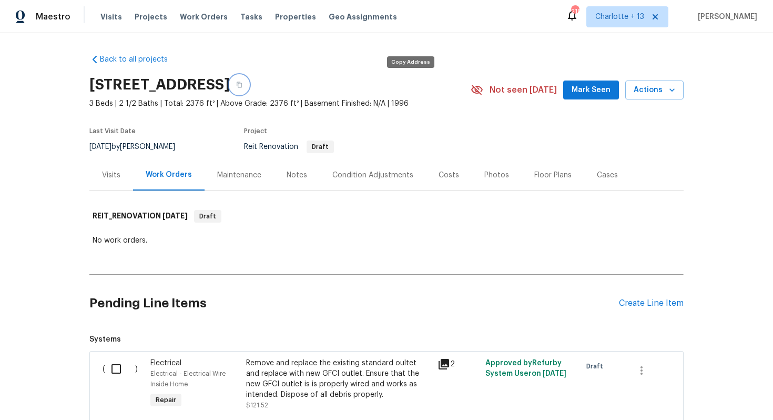
click at [243, 87] on icon "button" at bounding box center [239, 85] width 6 height 6
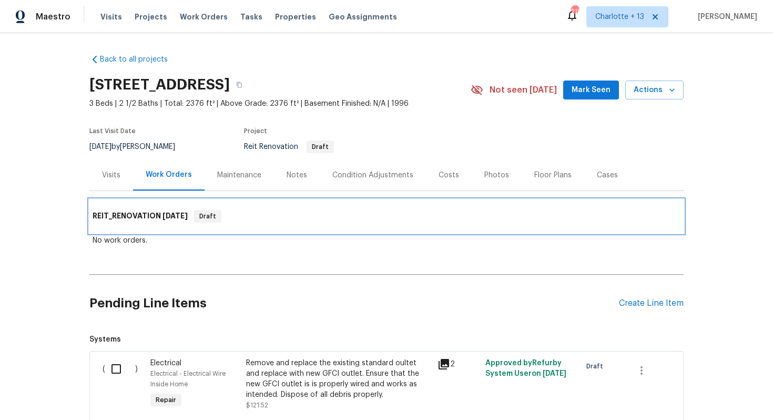
click at [164, 216] on span "[DATE]" at bounding box center [175, 215] width 25 height 7
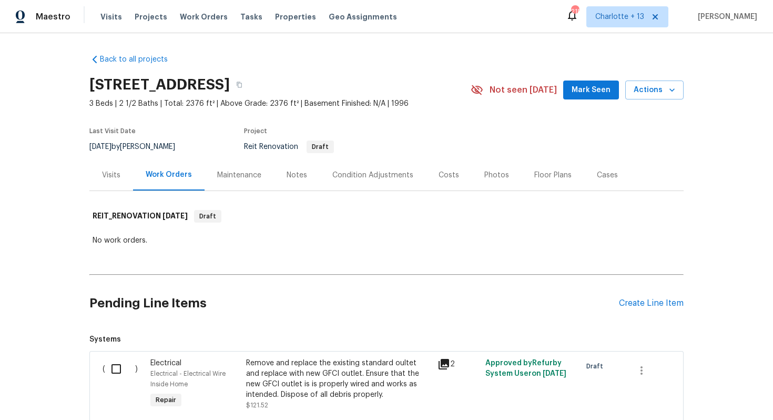
click at [439, 176] on div "Costs" at bounding box center [449, 175] width 21 height 11
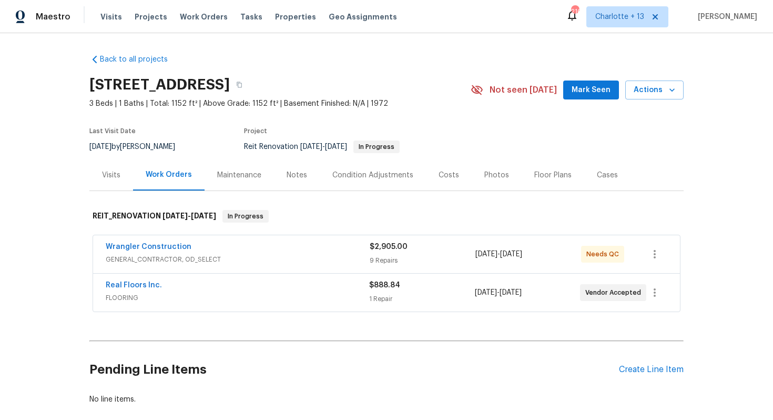
click at [446, 172] on div "Costs" at bounding box center [449, 175] width 21 height 11
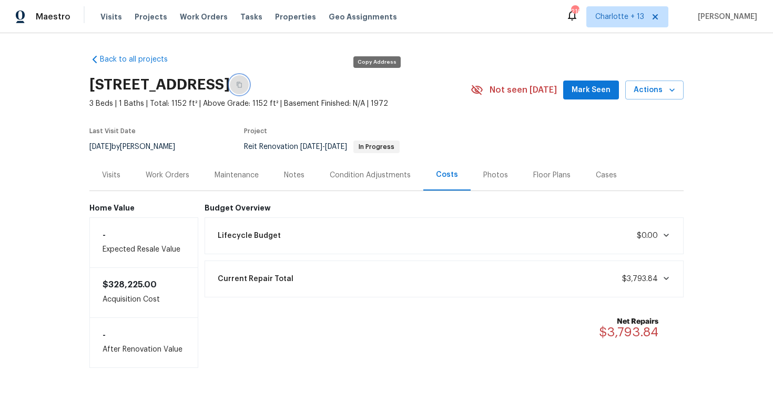
click at [243, 83] on icon "button" at bounding box center [239, 85] width 6 height 6
click at [166, 174] on div "Work Orders" at bounding box center [168, 175] width 44 height 11
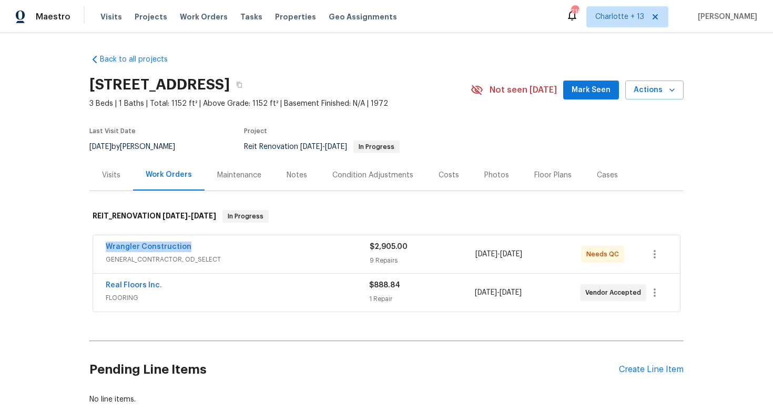
drag, startPoint x: 99, startPoint y: 245, endPoint x: 200, endPoint y: 244, distance: 101.5
click at [200, 244] on div "Wrangler Construction GENERAL_CONTRACTOR, OD_SELECT $2,905.00 9 Repairs 10/2/20…" at bounding box center [386, 254] width 587 height 38
copy link "Wrangler Construction"
drag, startPoint x: 99, startPoint y: 281, endPoint x: 181, endPoint y: 281, distance: 81.5
click at [181, 281] on div "Real Floors Inc. FLOORING $888.84 1 Repair 10/2/2025 - 10/6/2025 Vendor Accepted" at bounding box center [386, 293] width 587 height 38
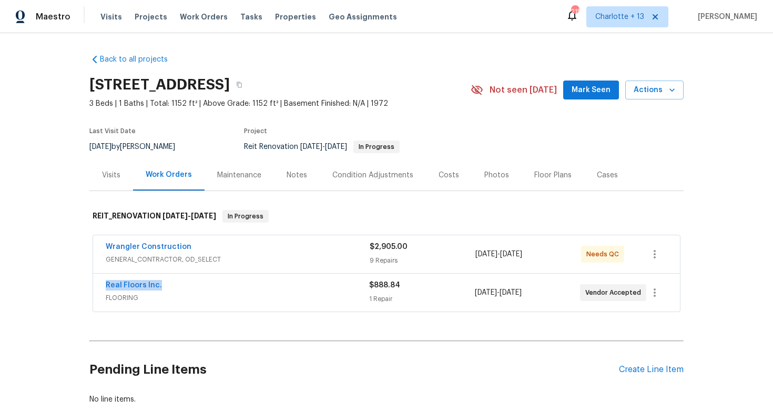
copy link "Real Floors Inc."
